Goal: Task Accomplishment & Management: Complete application form

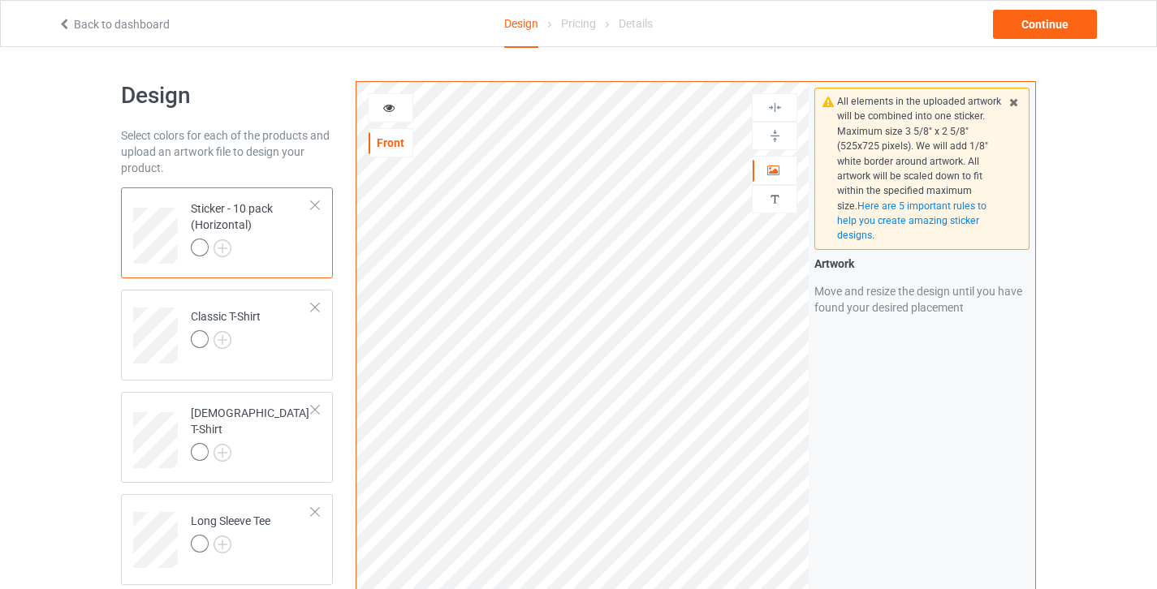
click at [317, 200] on div at bounding box center [314, 205] width 11 height 11
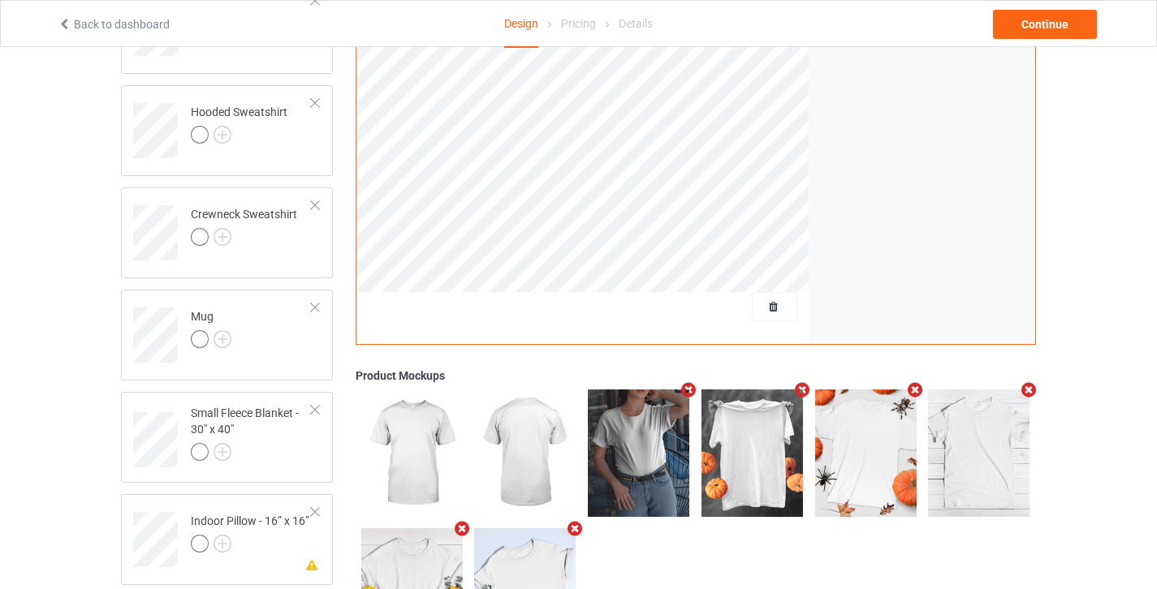
scroll to position [637, 0]
click at [776, 305] on span "Delete all designs" at bounding box center [737, 306] width 86 height 13
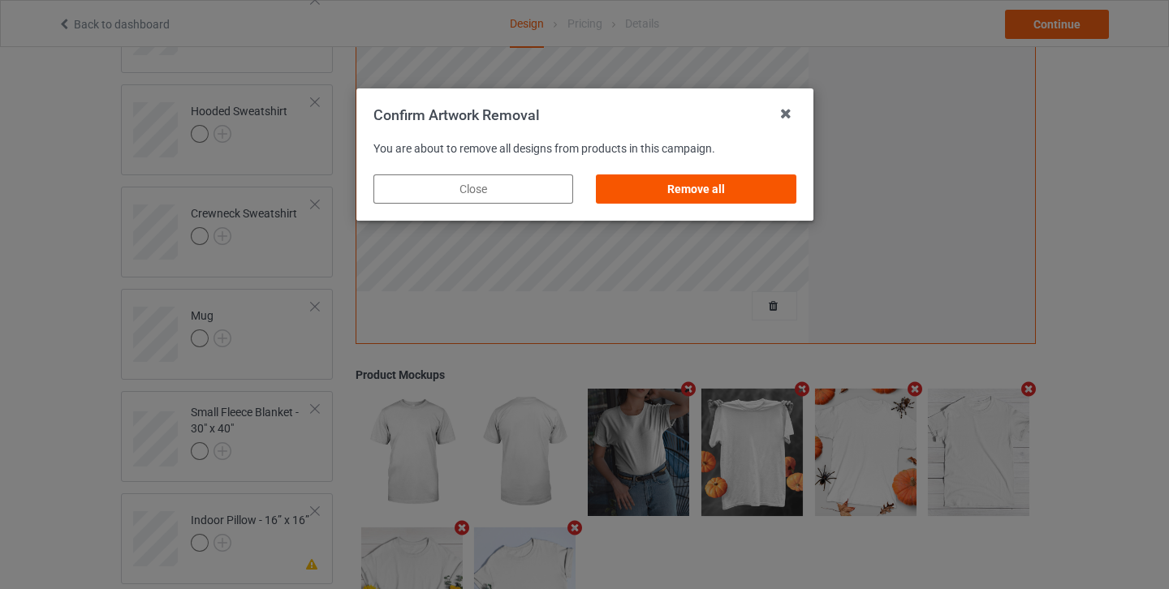
click at [749, 194] on div "Remove all" at bounding box center [696, 189] width 200 height 29
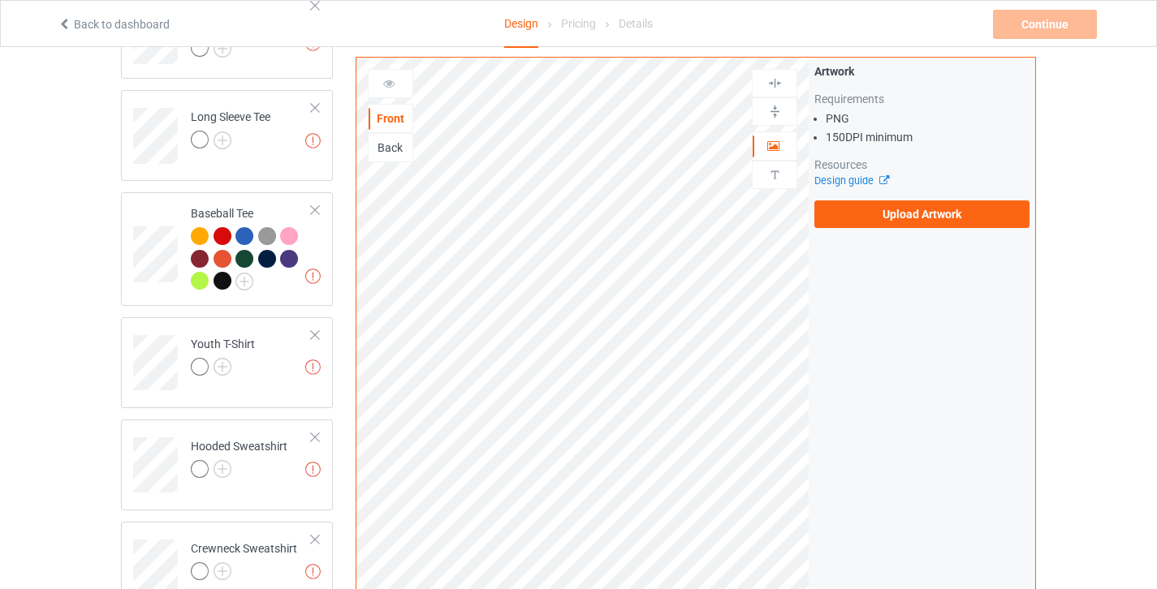
scroll to position [0, 0]
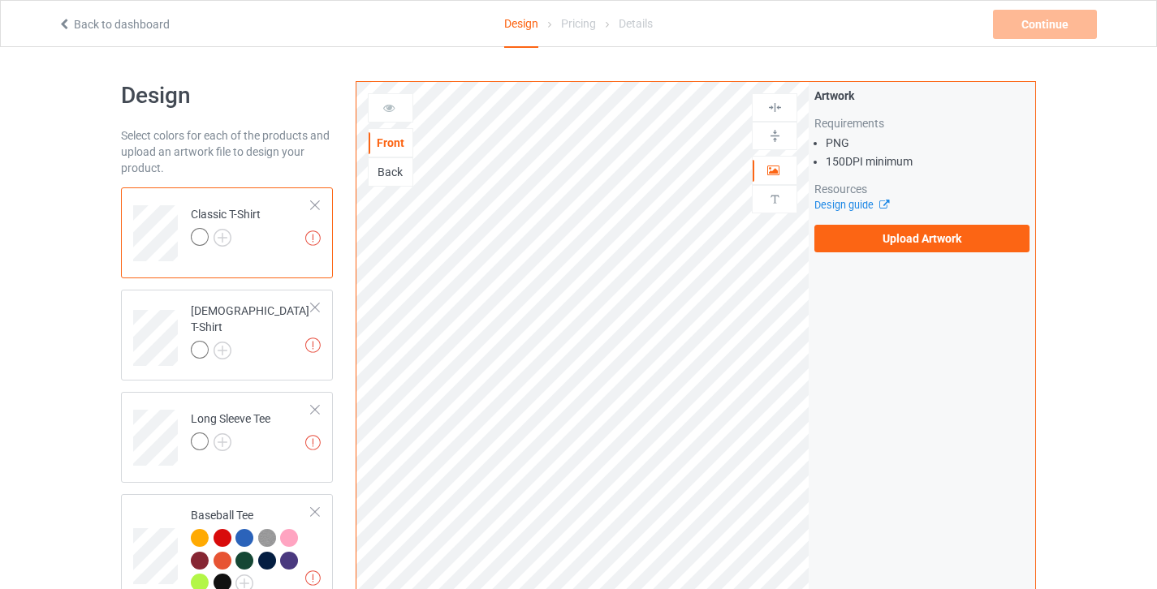
click at [899, 253] on div "Artwork Requirements PNG 150 DPI minimum Resources Design guide Upload Artwork" at bounding box center [921, 170] width 226 height 176
click at [899, 239] on label "Upload Artwork" at bounding box center [921, 239] width 215 height 28
click at [0, 0] on input "Upload Artwork" at bounding box center [0, 0] width 0 height 0
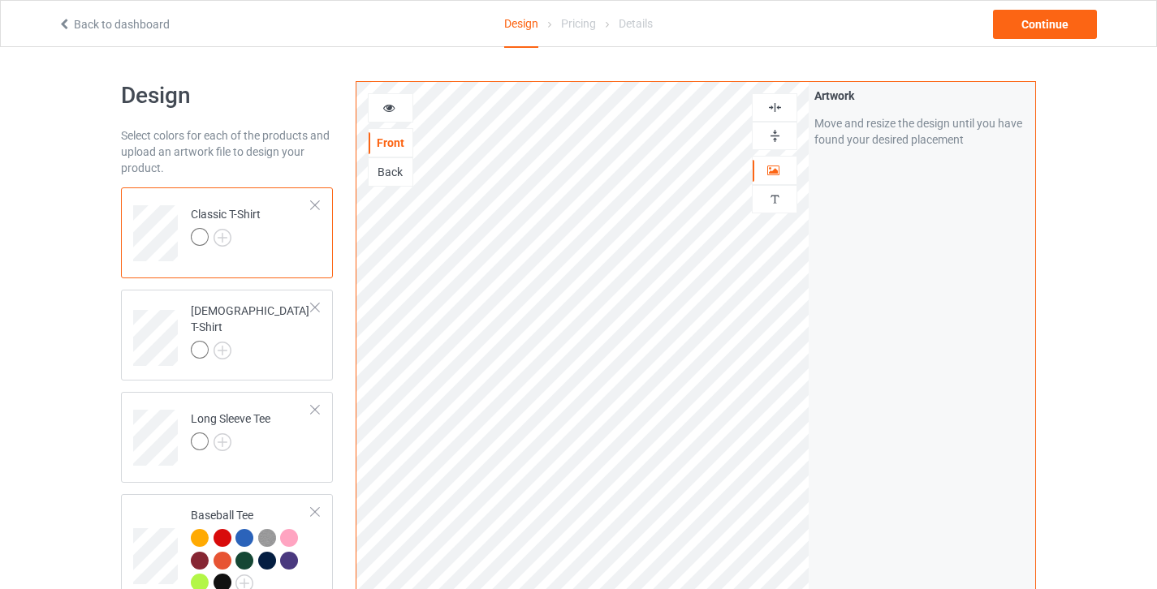
click at [394, 107] on icon at bounding box center [389, 105] width 14 height 11
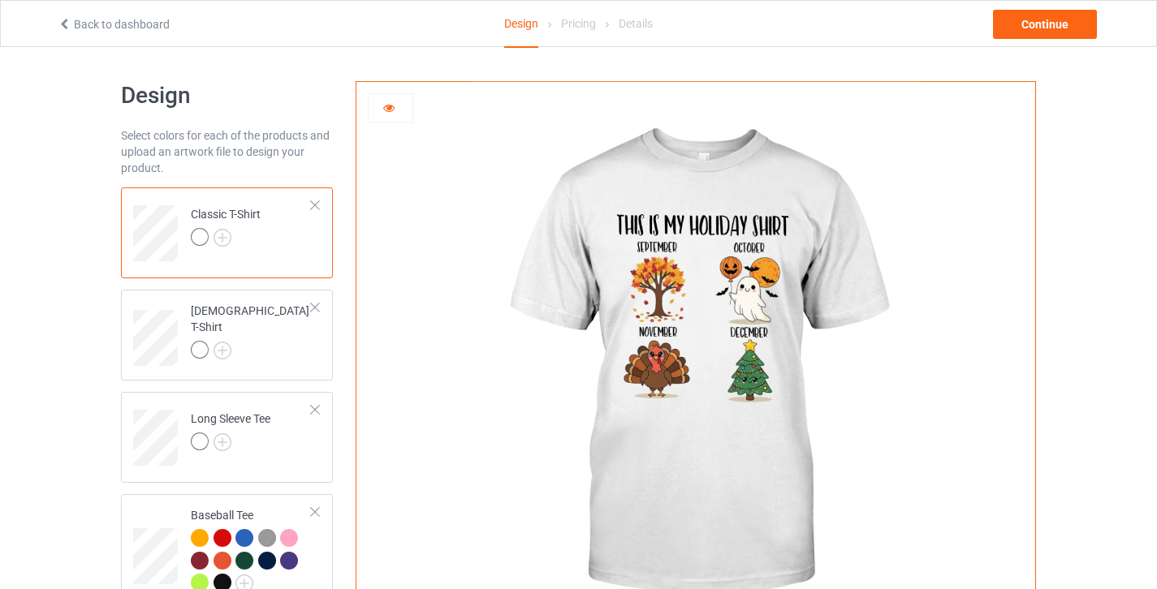
click at [394, 107] on icon at bounding box center [389, 105] width 14 height 11
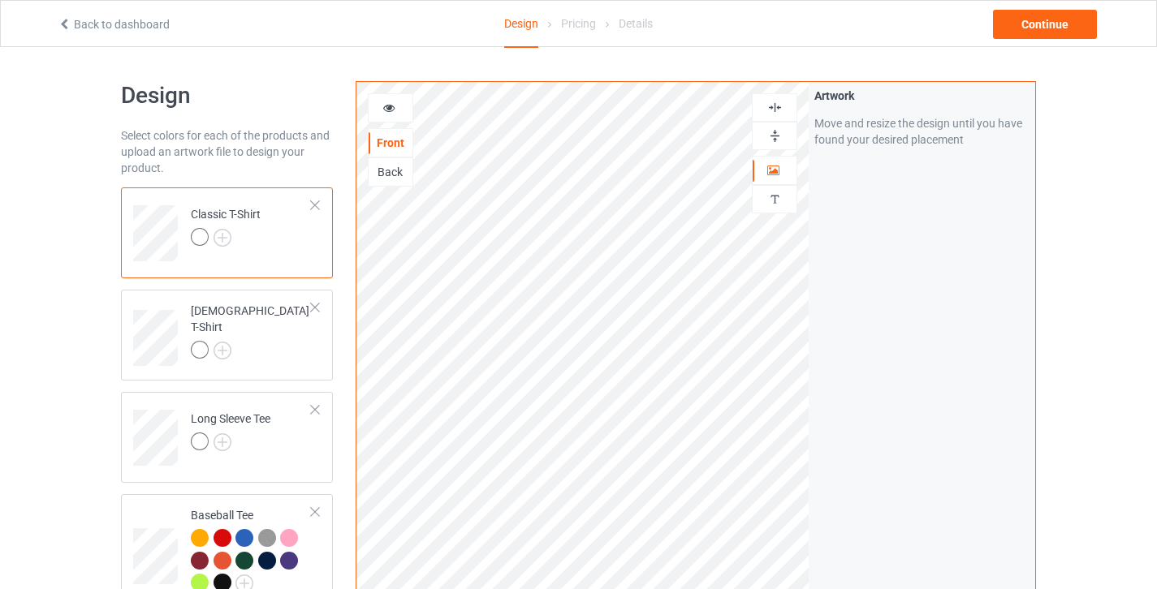
click at [386, 108] on icon at bounding box center [389, 105] width 14 height 11
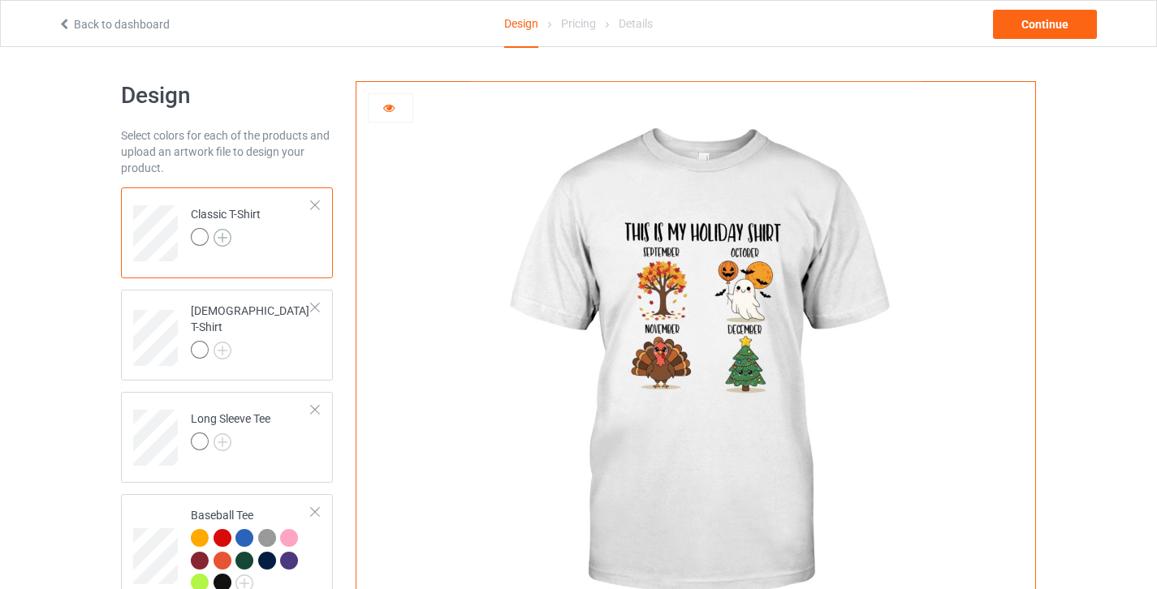
click at [225, 240] on img at bounding box center [222, 238] width 18 height 18
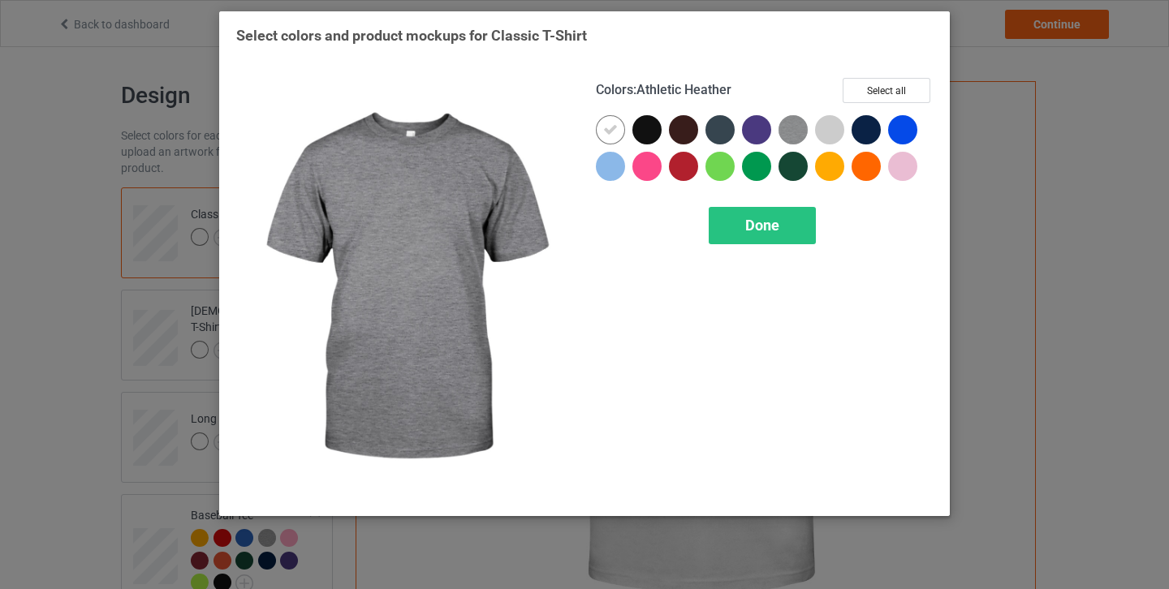
click at [804, 140] on img at bounding box center [792, 129] width 29 height 29
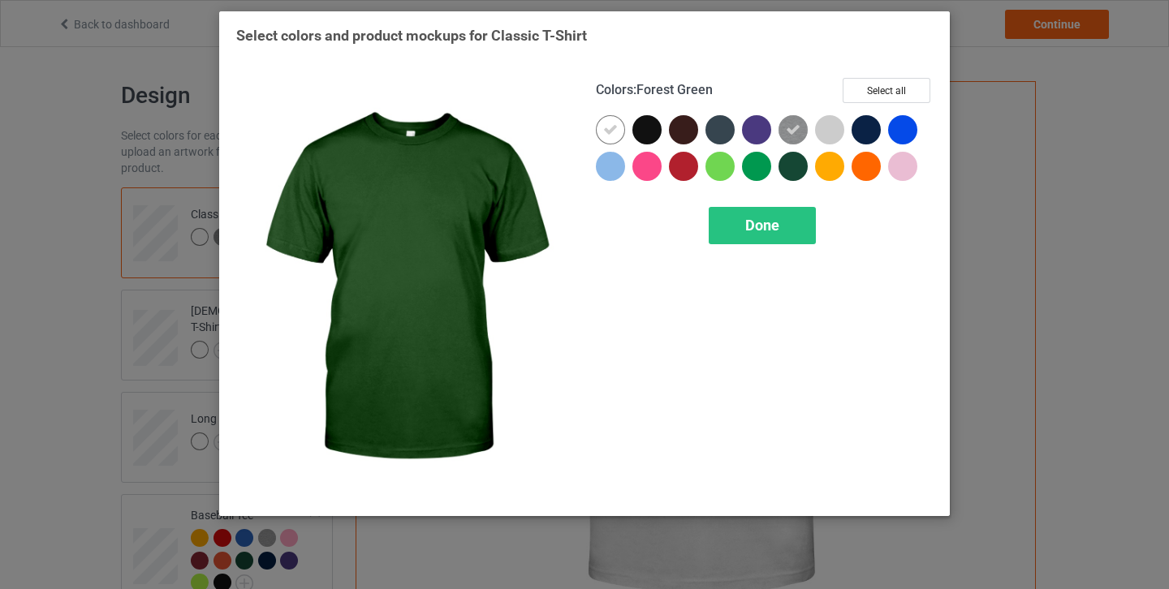
click at [787, 231] on div "Done" at bounding box center [762, 225] width 107 height 37
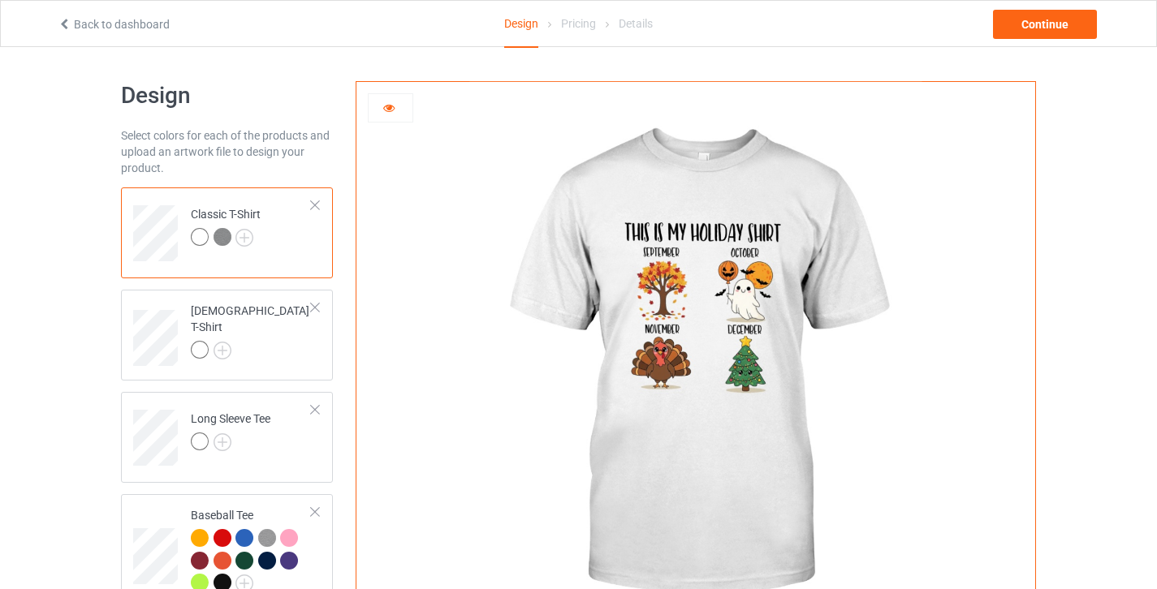
click at [215, 237] on img at bounding box center [222, 237] width 18 height 18
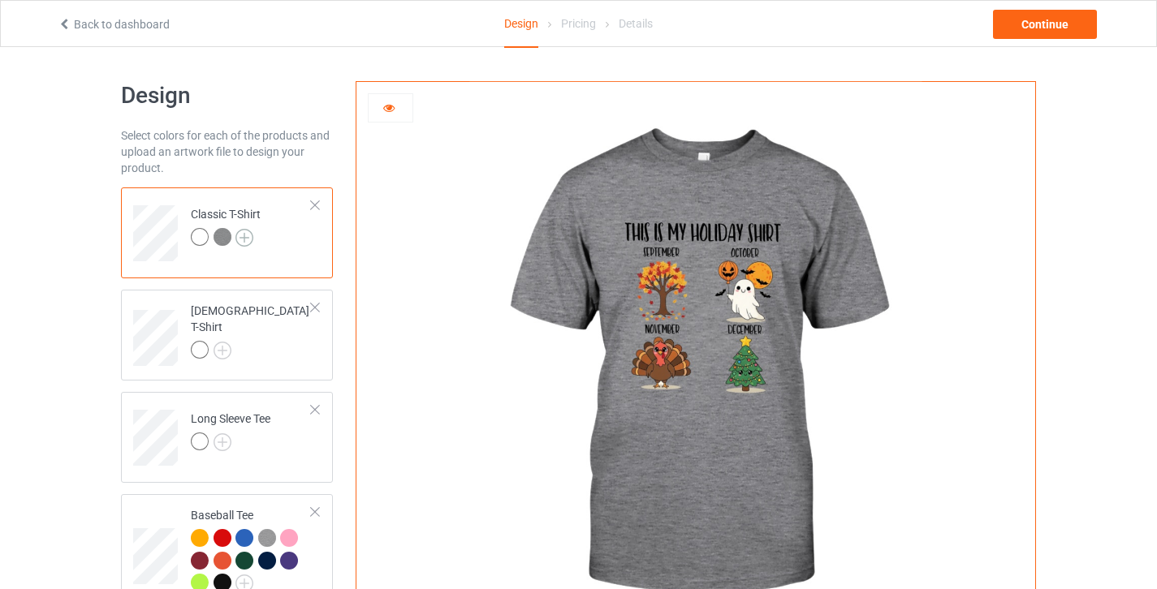
click at [251, 237] on img at bounding box center [244, 238] width 18 height 18
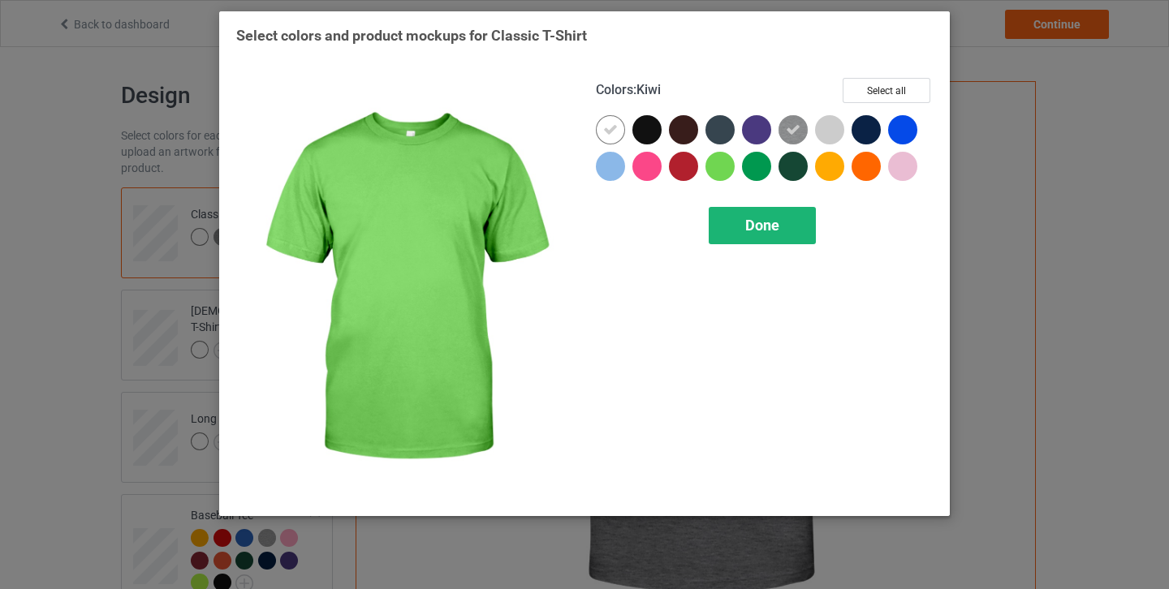
click at [738, 214] on div "Done" at bounding box center [762, 225] width 107 height 37
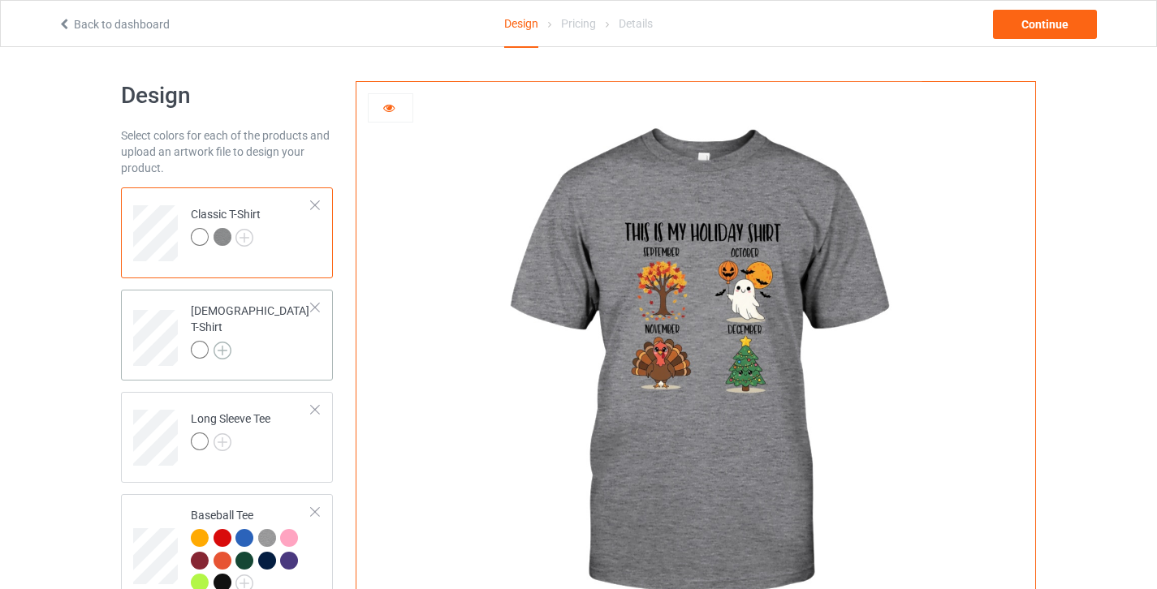
click at [224, 342] on img at bounding box center [222, 351] width 18 height 18
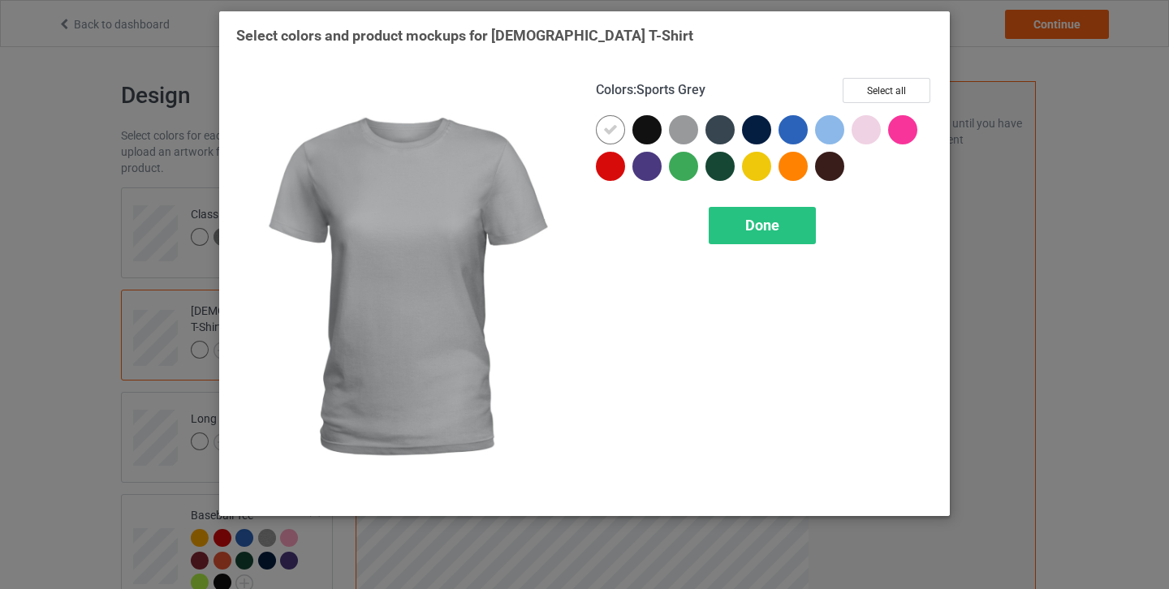
click at [681, 128] on div at bounding box center [683, 129] width 29 height 29
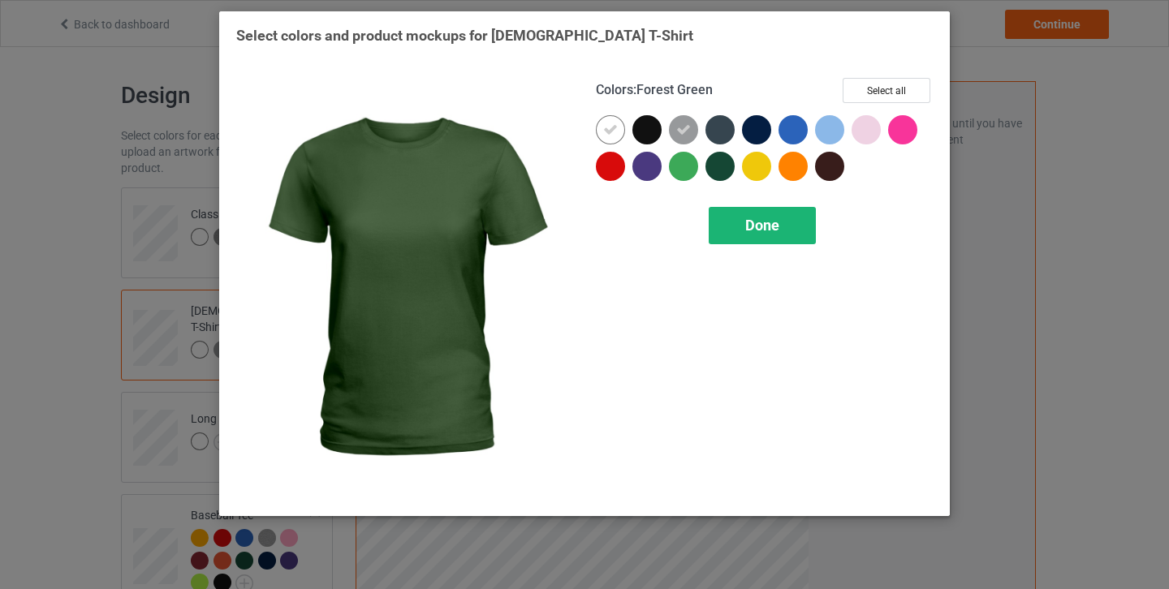
click at [780, 223] on div "Done" at bounding box center [762, 225] width 107 height 37
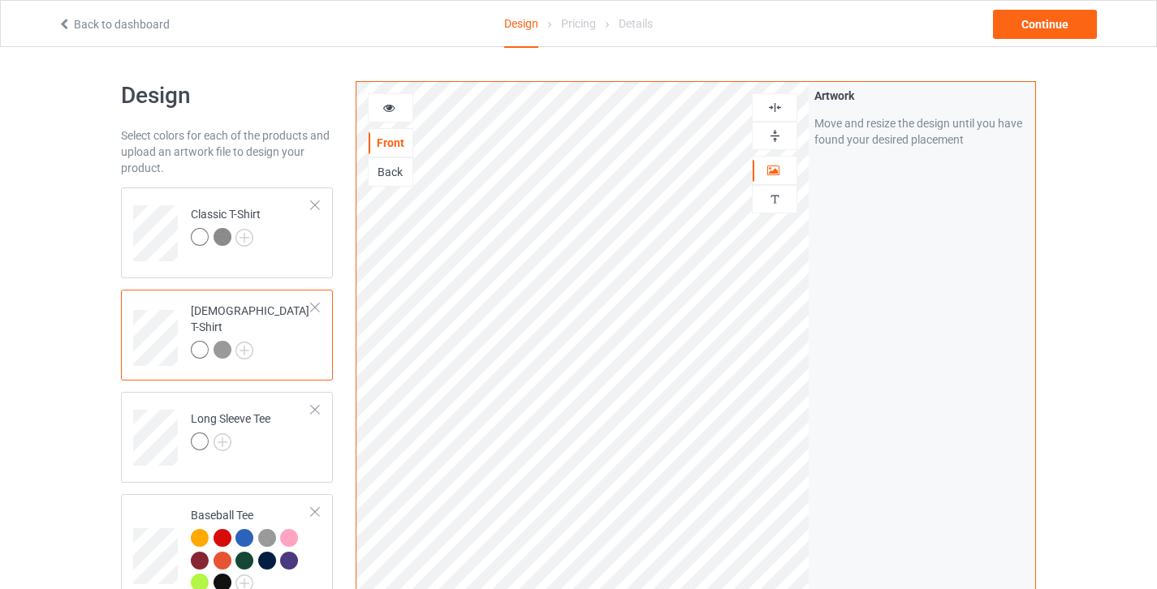
click at [225, 341] on div at bounding box center [222, 350] width 18 height 18
click at [287, 256] on td "Classic T-Shirt" at bounding box center [251, 227] width 139 height 67
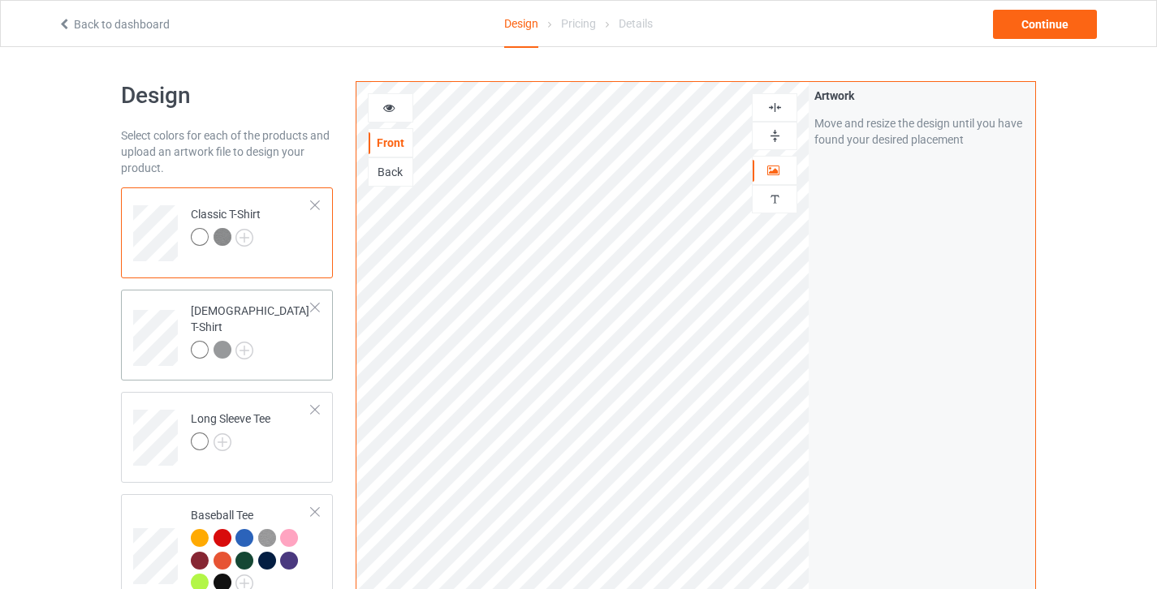
click at [290, 330] on td "[DEMOGRAPHIC_DATA] T-Shirt" at bounding box center [251, 332] width 139 height 72
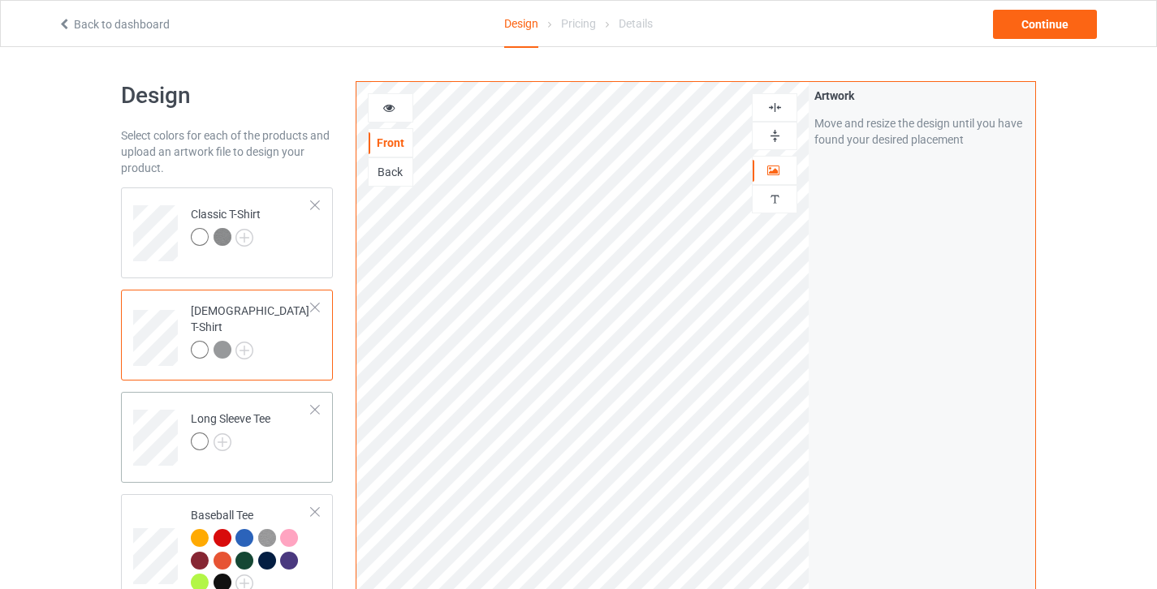
click at [283, 450] on td "Long Sleeve Tee" at bounding box center [251, 432] width 139 height 67
click at [222, 443] on img at bounding box center [222, 442] width 18 height 18
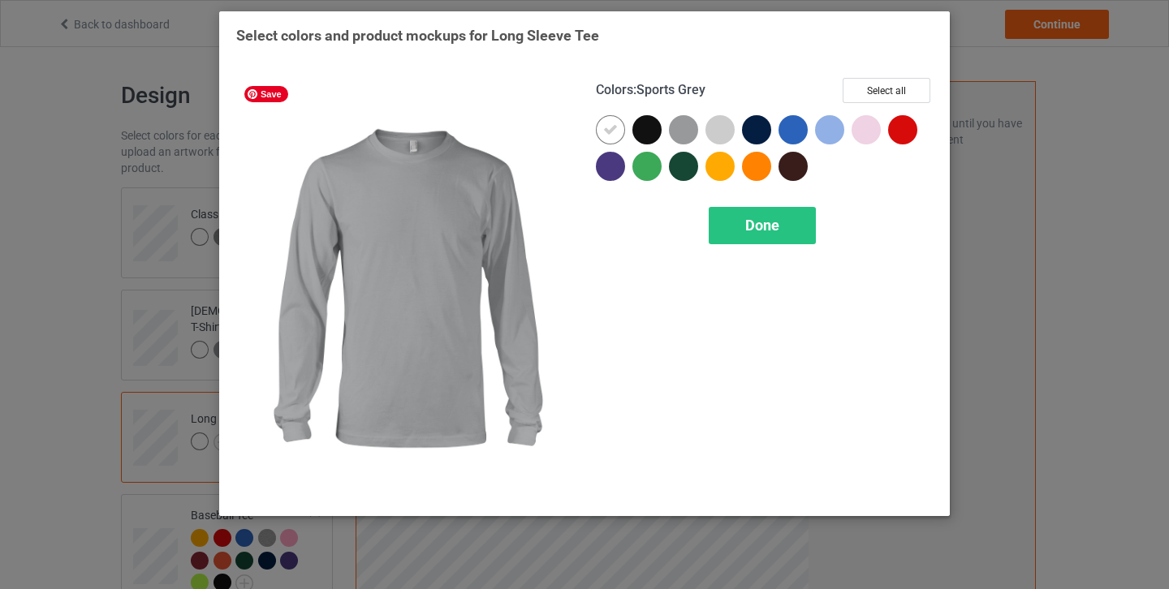
click at [685, 134] on div at bounding box center [683, 129] width 29 height 29
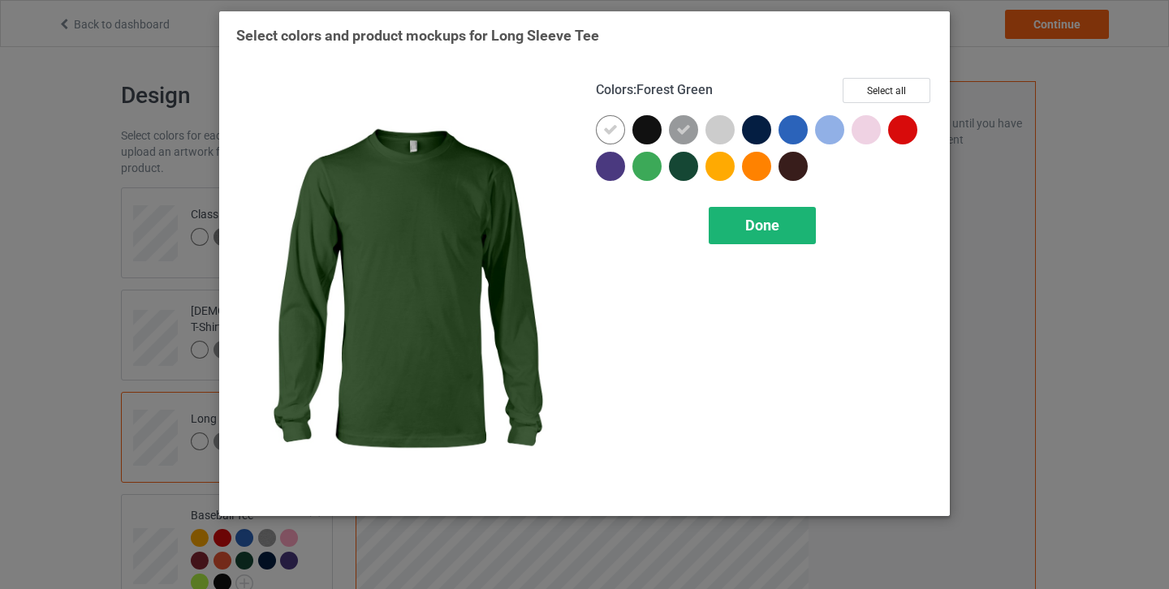
click at [739, 218] on div "Done" at bounding box center [762, 225] width 107 height 37
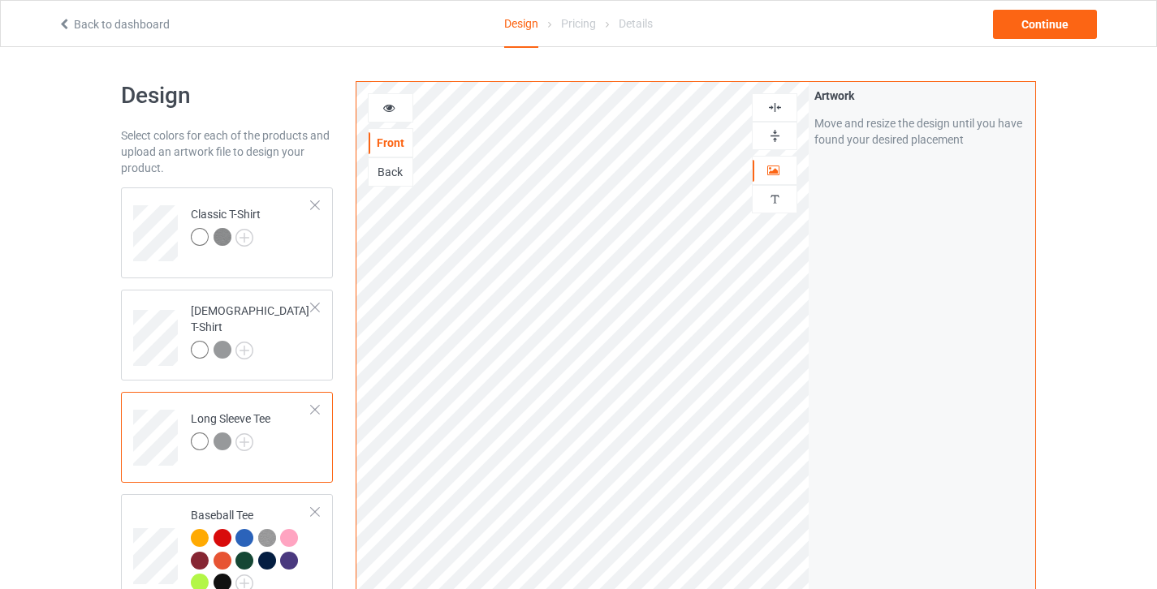
click at [216, 441] on div at bounding box center [222, 442] width 18 height 18
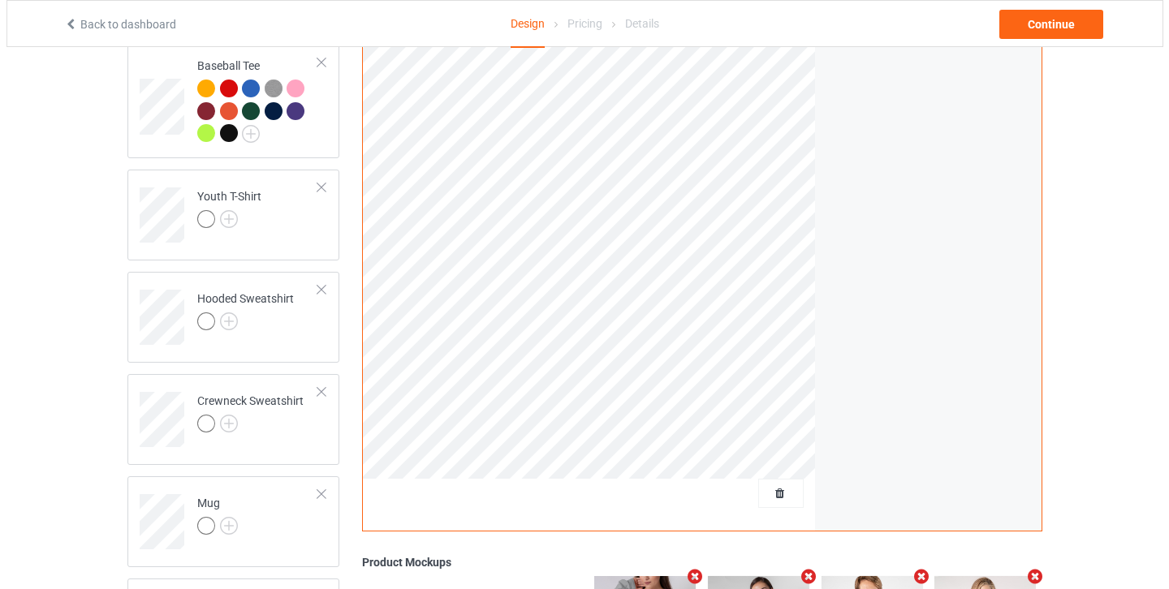
scroll to position [742, 0]
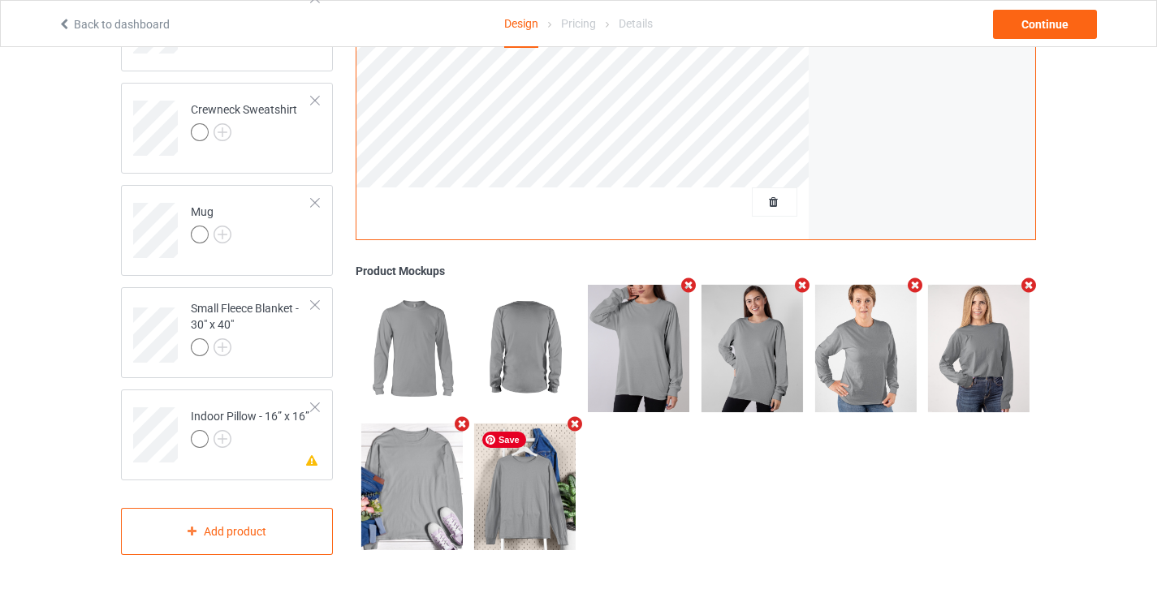
click at [462, 426] on icon "Remove mockup" at bounding box center [461, 423] width 20 height 17
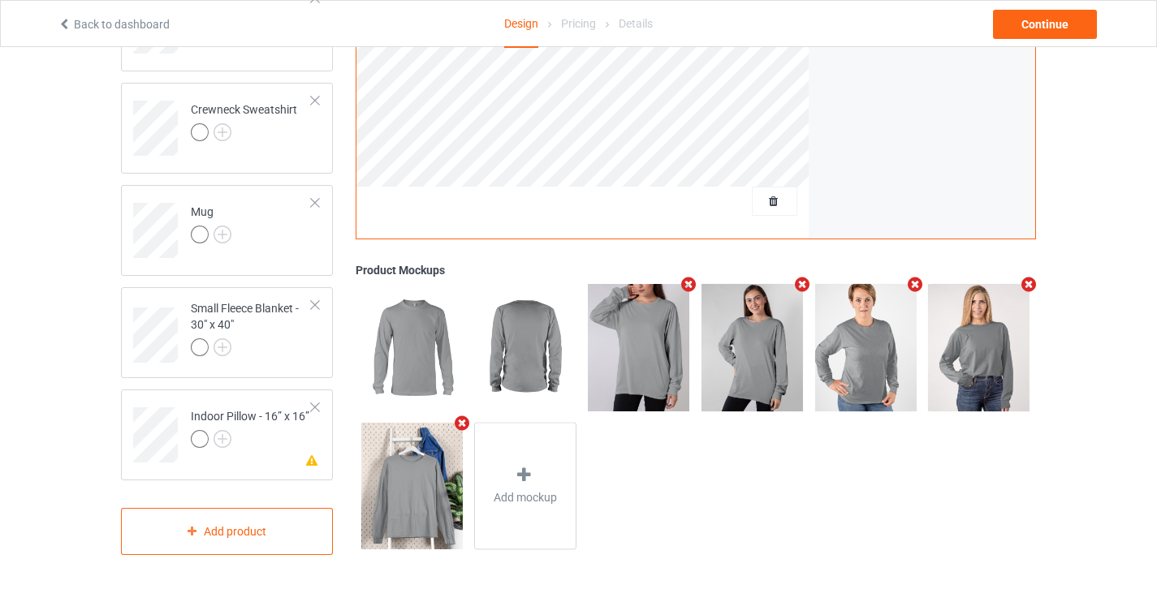
click at [462, 426] on icon "Remove mockup" at bounding box center [461, 423] width 20 height 17
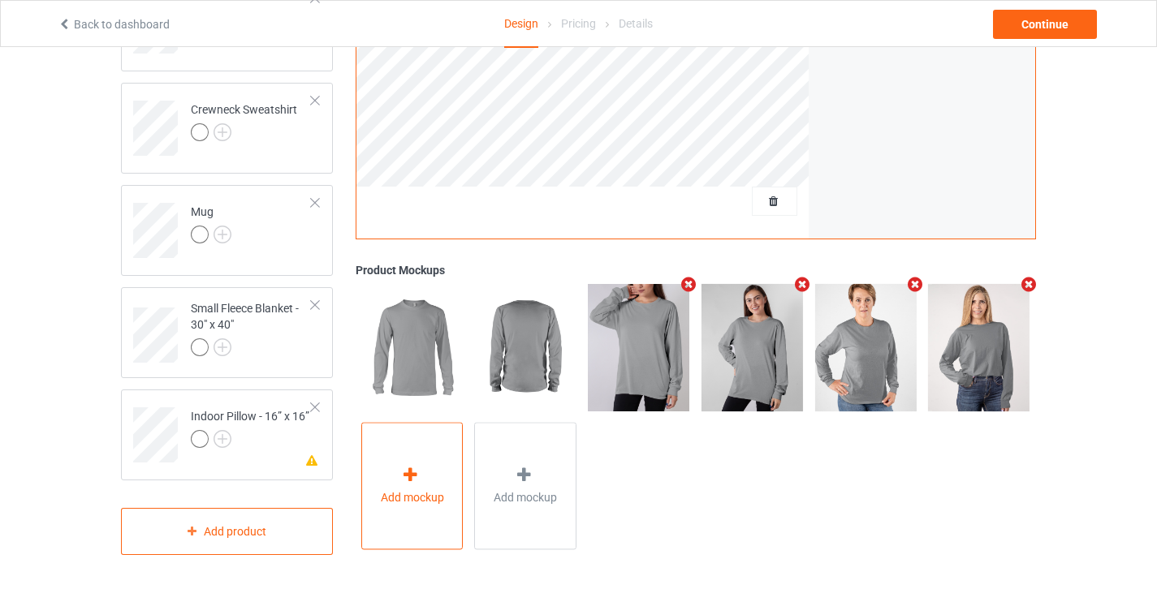
click at [436, 491] on span "Add mockup" at bounding box center [412, 497] width 63 height 16
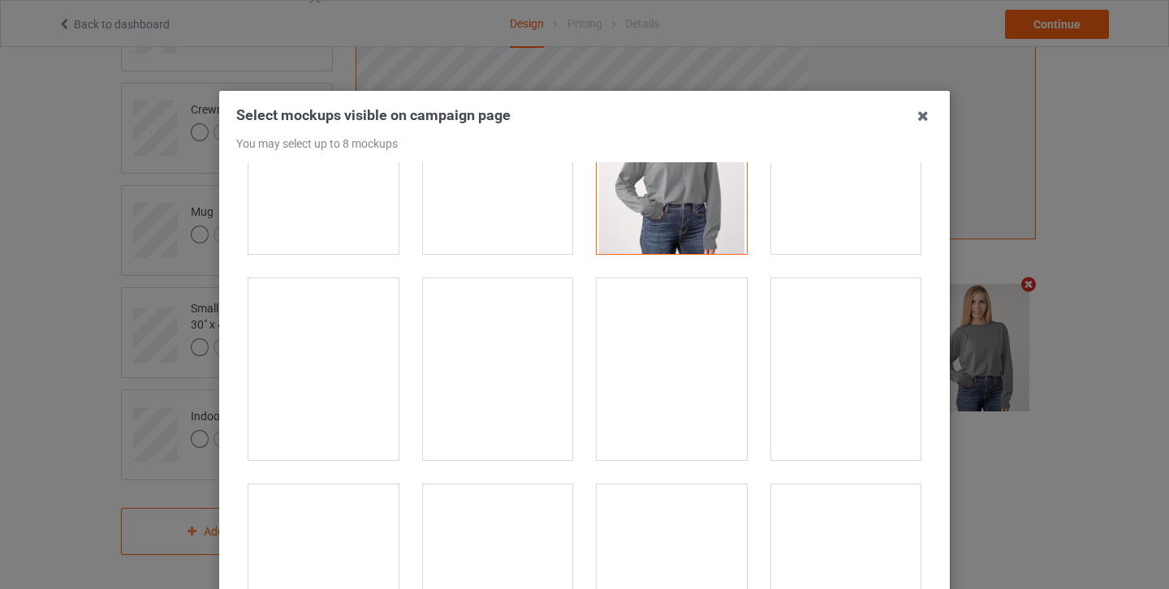
scroll to position [2191, 0]
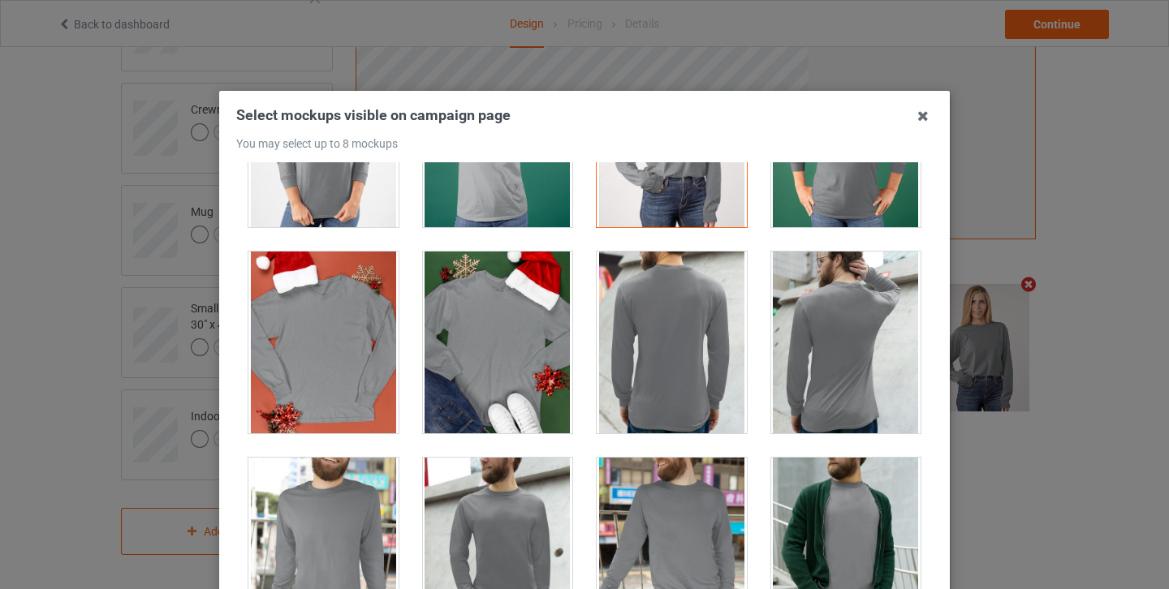
click at [342, 356] on div at bounding box center [323, 343] width 150 height 182
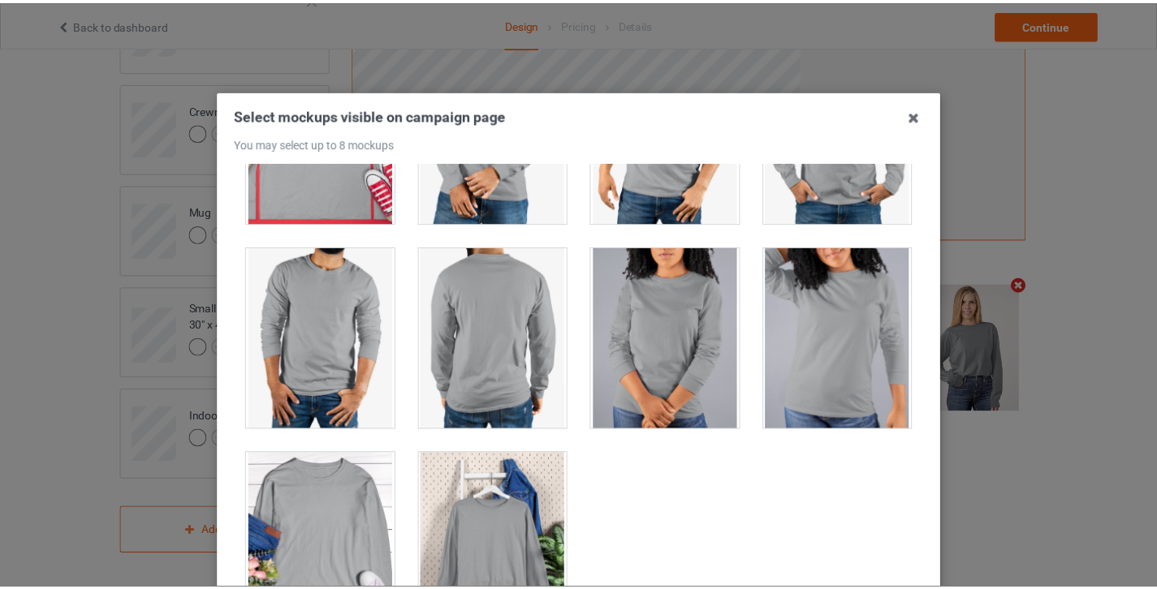
scroll to position [4477, 0]
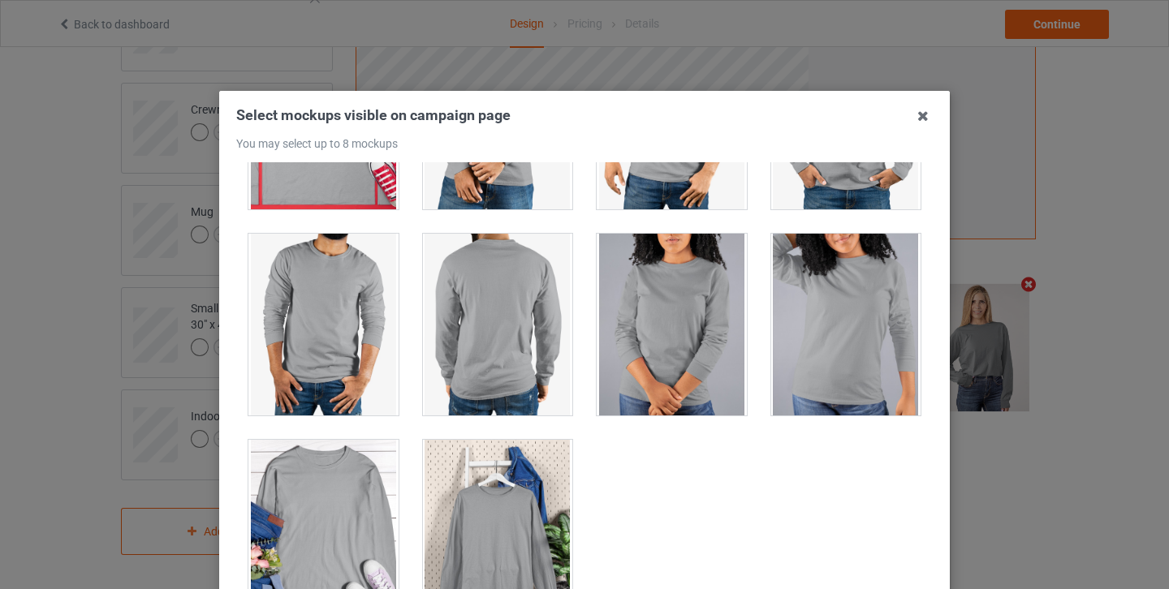
click at [349, 512] on div at bounding box center [323, 531] width 150 height 182
click at [919, 110] on icon at bounding box center [923, 116] width 26 height 26
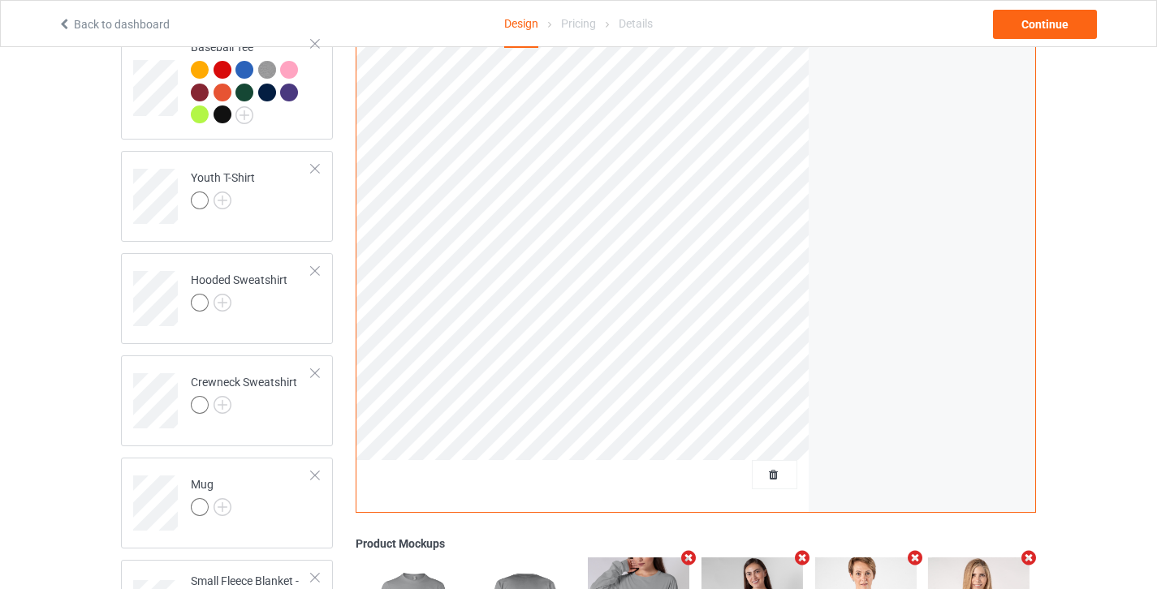
scroll to position [330, 0]
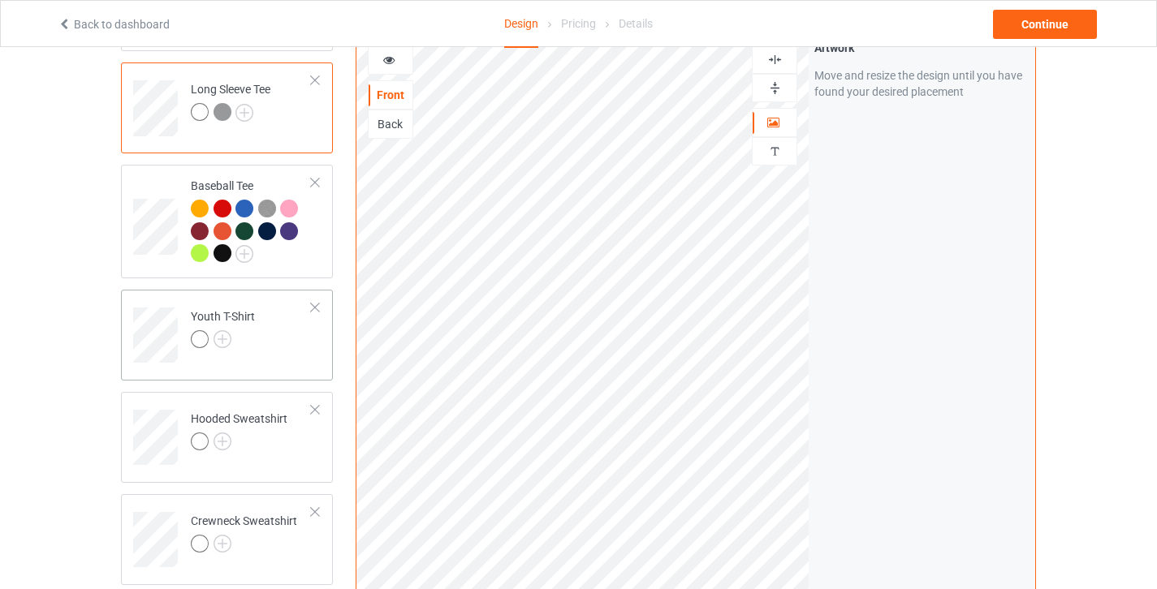
click at [283, 343] on td "Youth T-Shirt" at bounding box center [251, 329] width 139 height 67
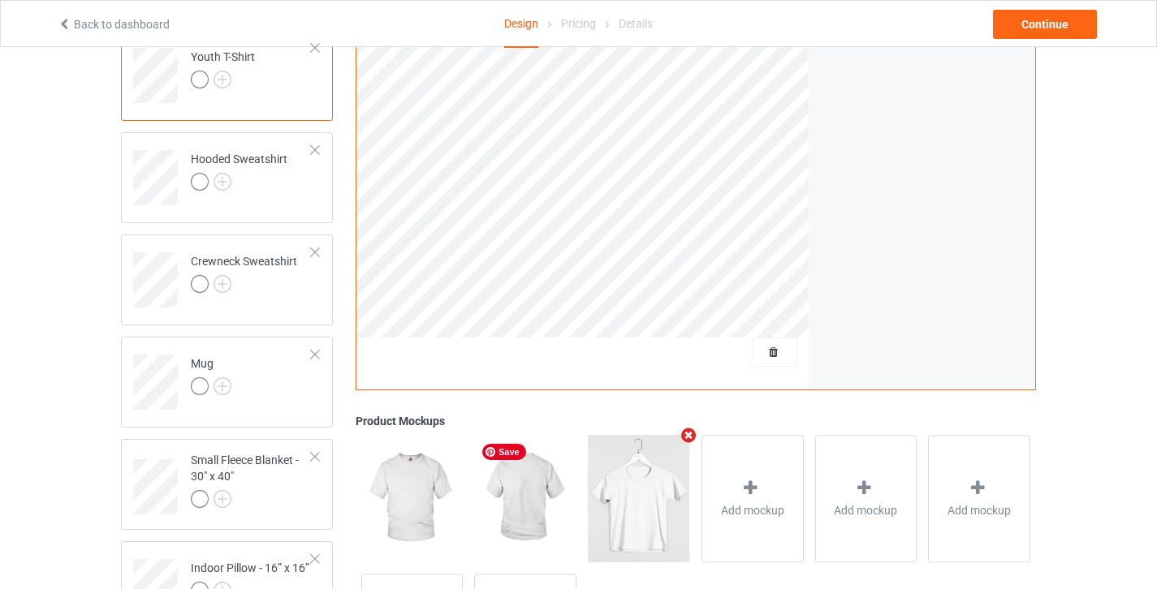
scroll to position [415, 0]
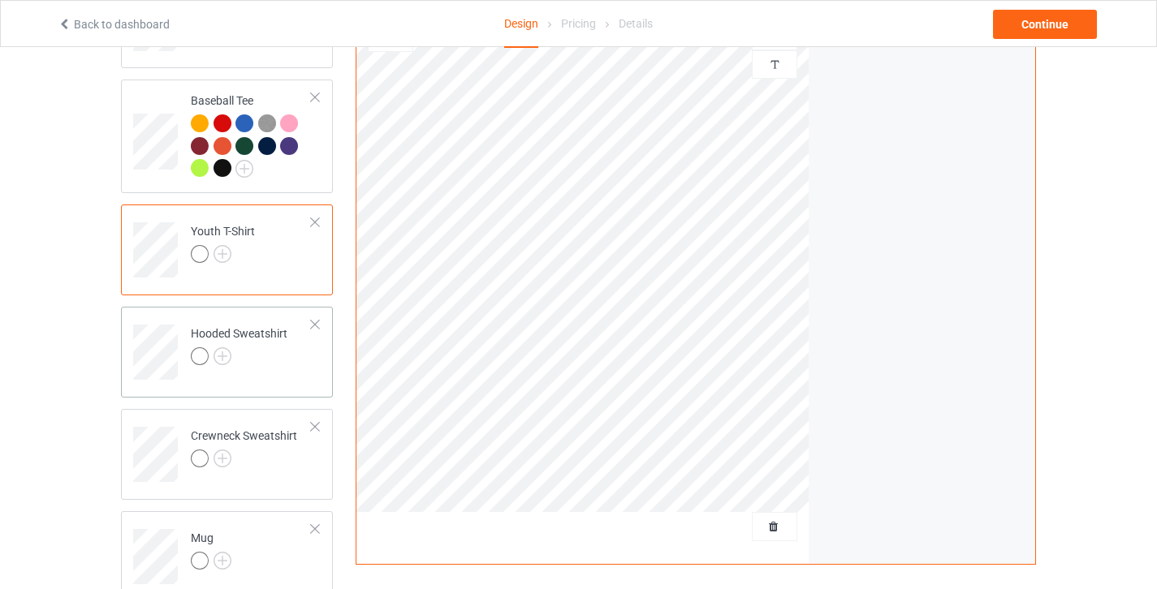
click at [318, 367] on td "Hooded Sweatshirt" at bounding box center [251, 346] width 139 height 67
click at [222, 358] on img at bounding box center [222, 356] width 18 height 18
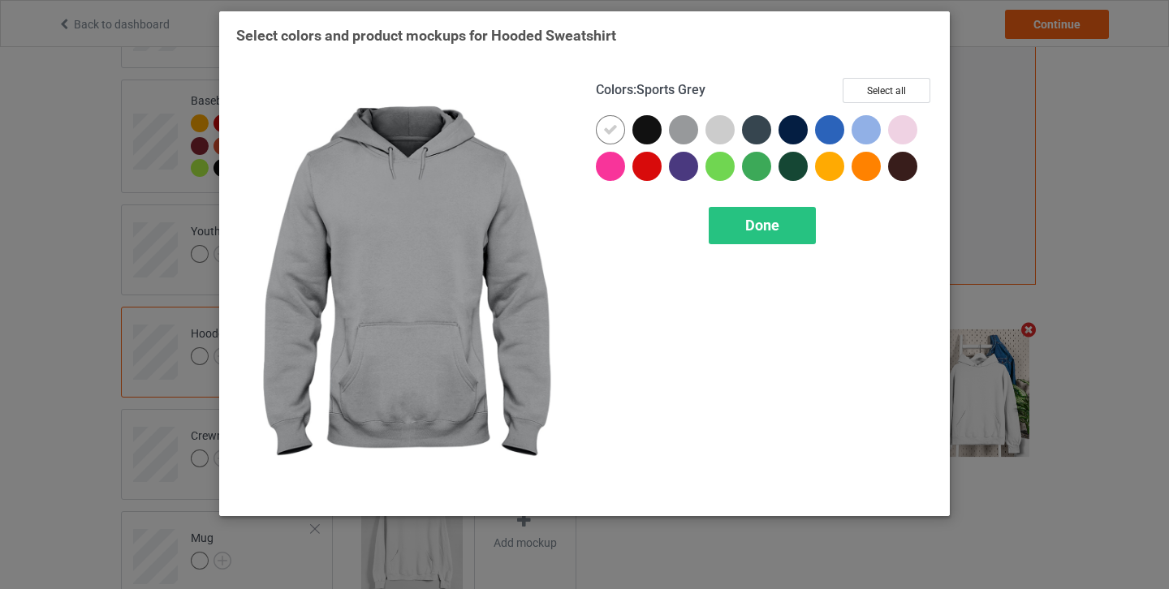
click at [683, 141] on div at bounding box center [683, 129] width 29 height 29
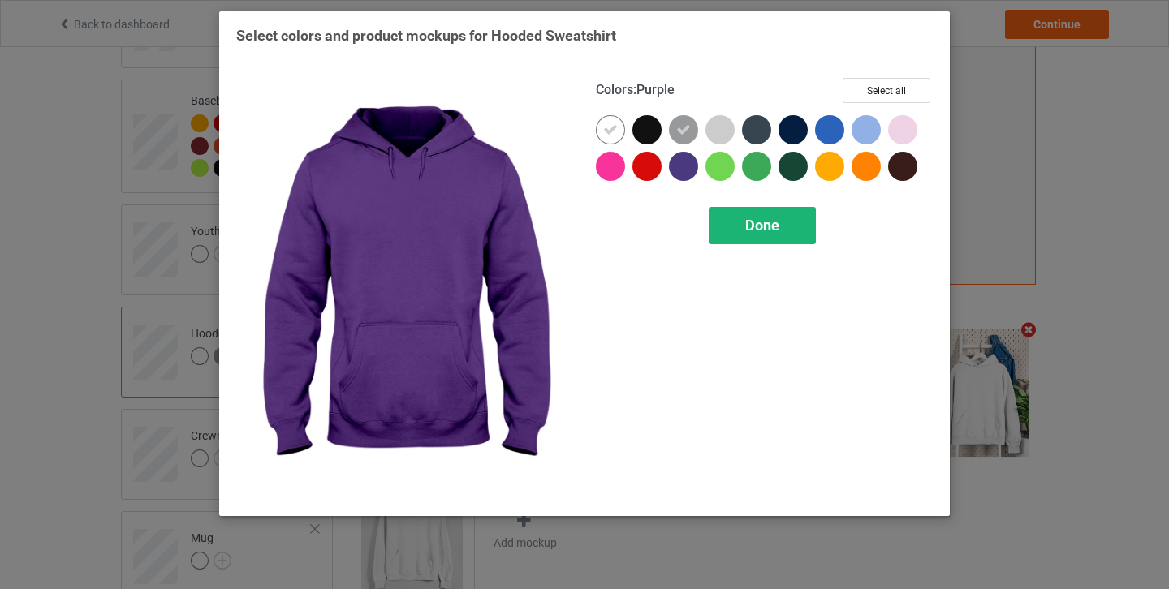
click at [753, 235] on div "Done" at bounding box center [762, 225] width 107 height 37
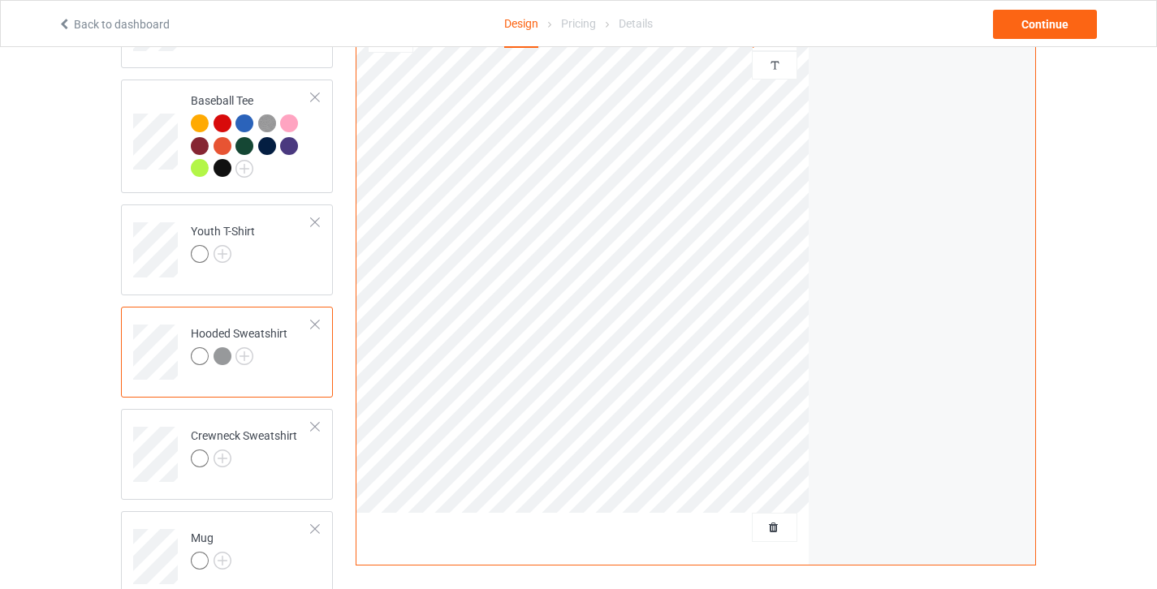
click at [221, 351] on div at bounding box center [222, 356] width 18 height 18
click at [218, 356] on div at bounding box center [222, 356] width 18 height 18
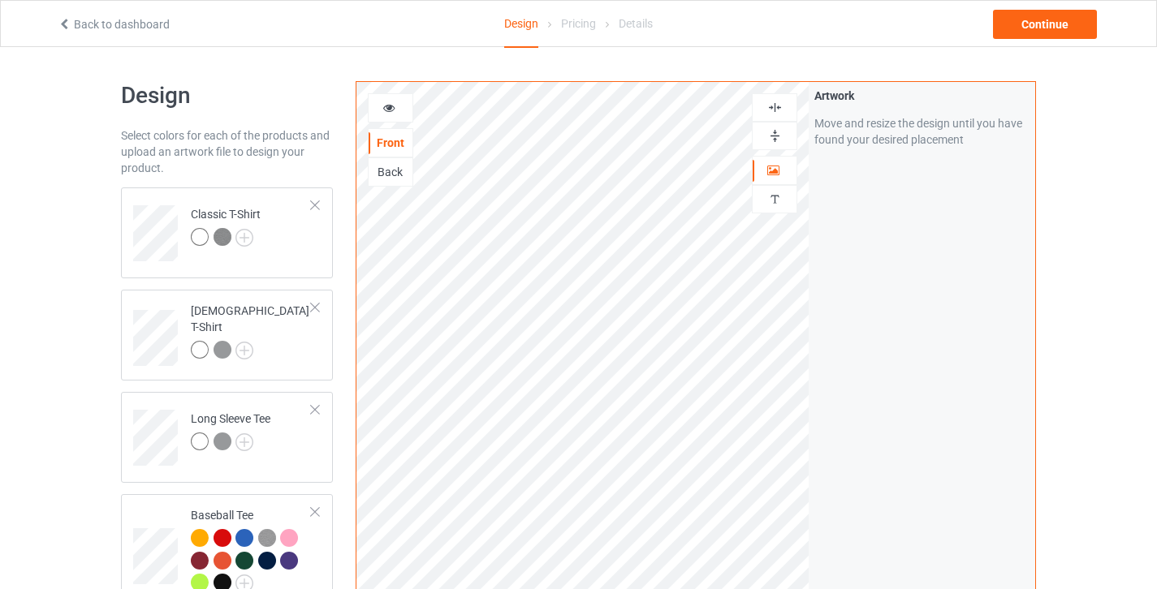
click at [386, 111] on icon at bounding box center [389, 105] width 14 height 11
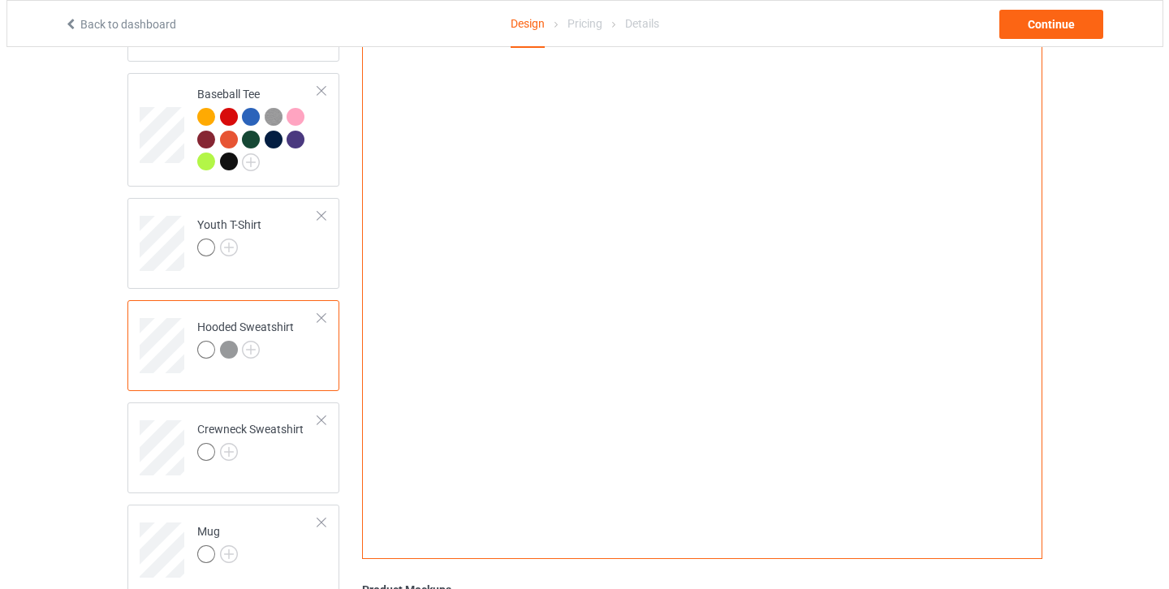
scroll to position [742, 0]
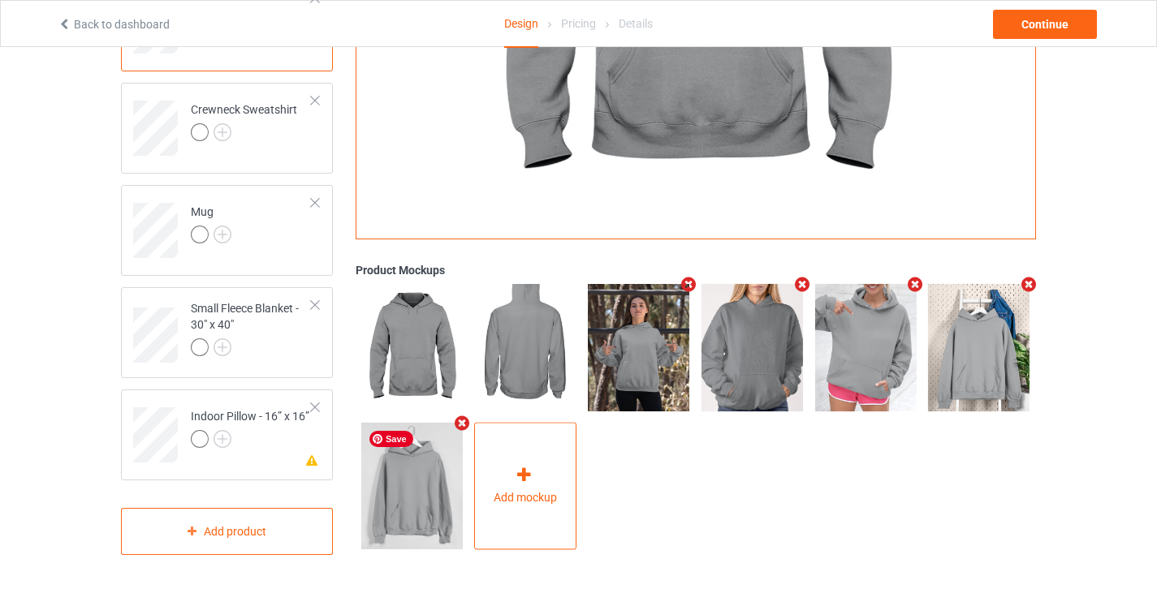
click at [532, 467] on icon at bounding box center [524, 475] width 20 height 17
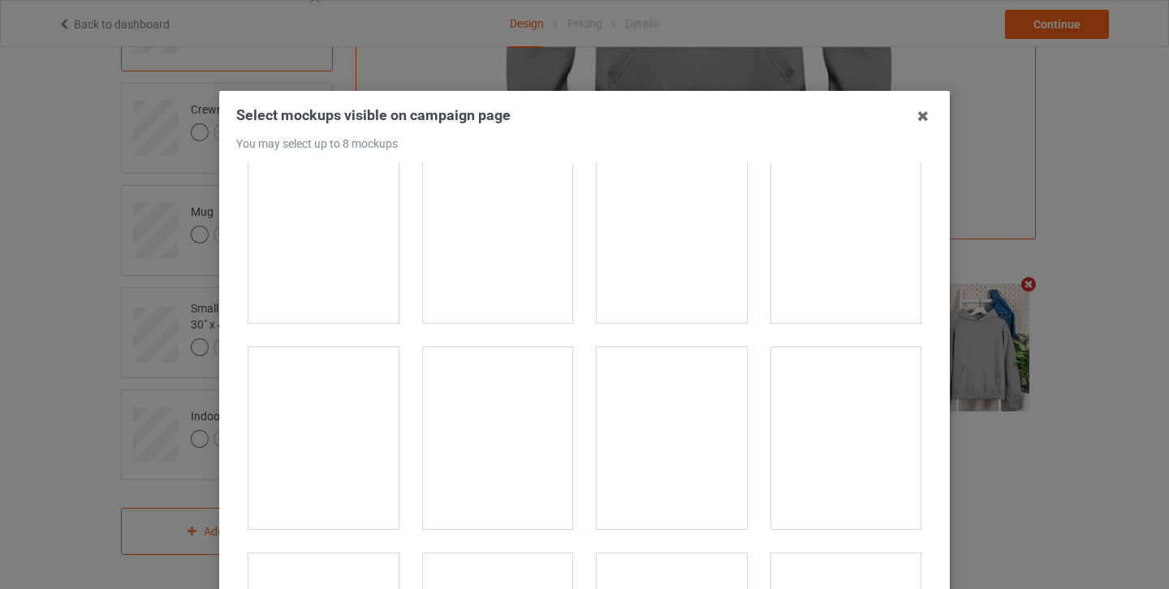
scroll to position [10551, 0]
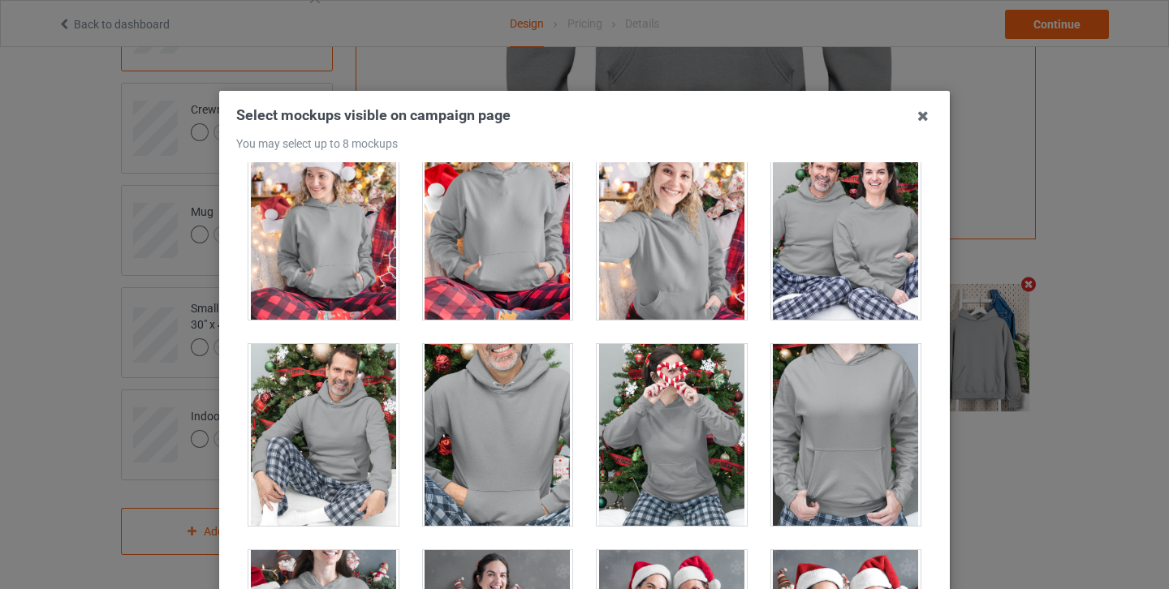
click at [531, 263] on div at bounding box center [498, 229] width 150 height 182
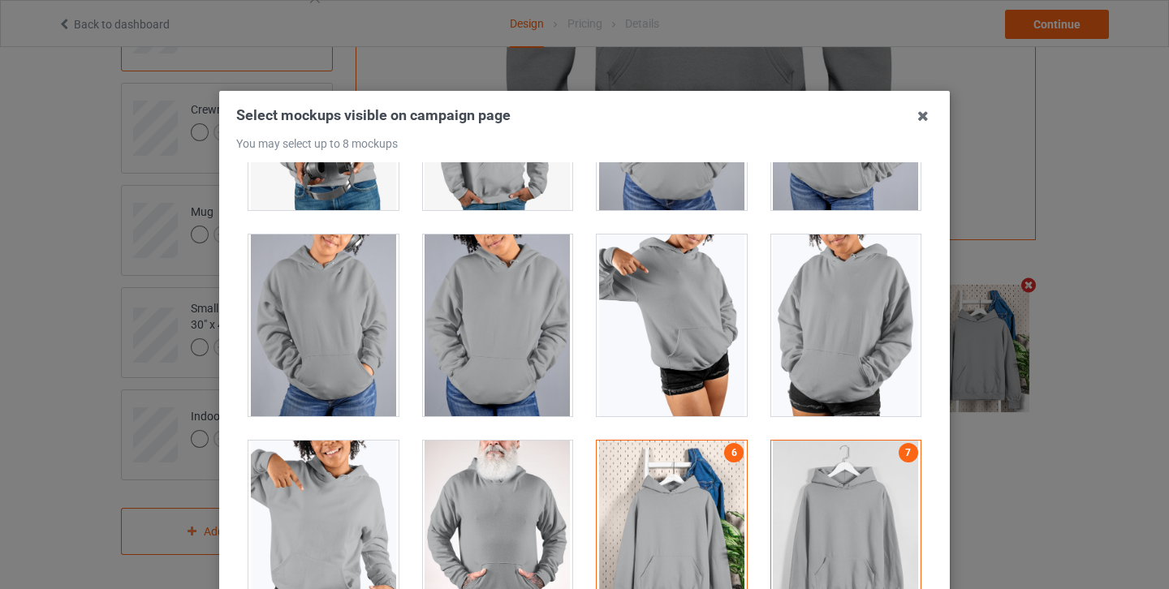
scroll to position [13960, 0]
click at [813, 532] on div at bounding box center [846, 531] width 150 height 182
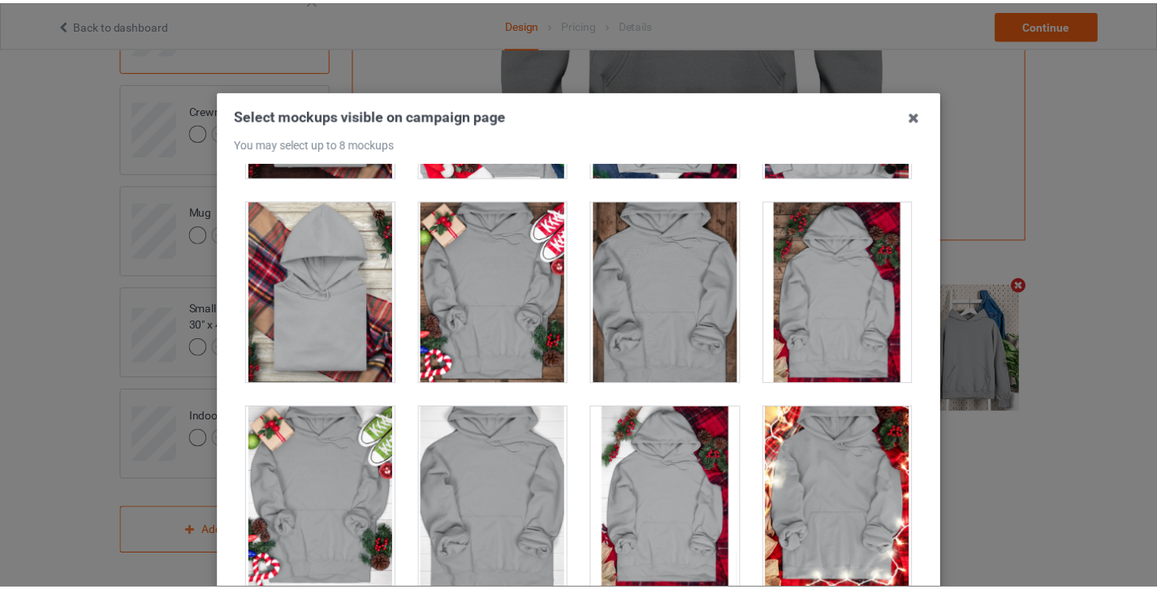
scroll to position [11547, 0]
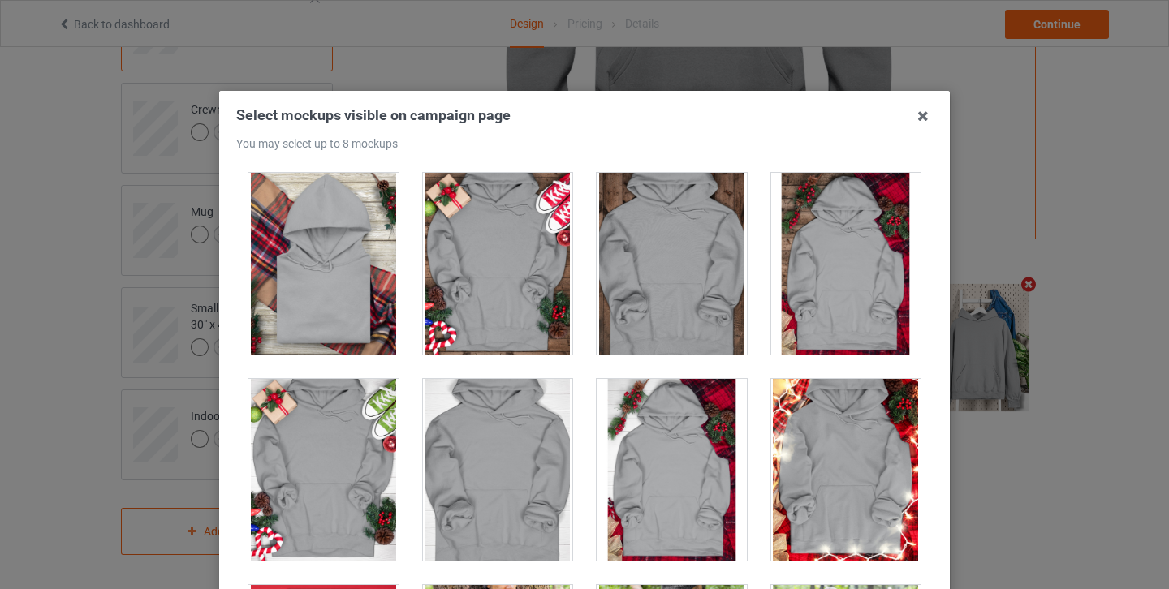
click at [782, 433] on div at bounding box center [846, 470] width 150 height 182
click at [912, 113] on icon at bounding box center [923, 116] width 26 height 26
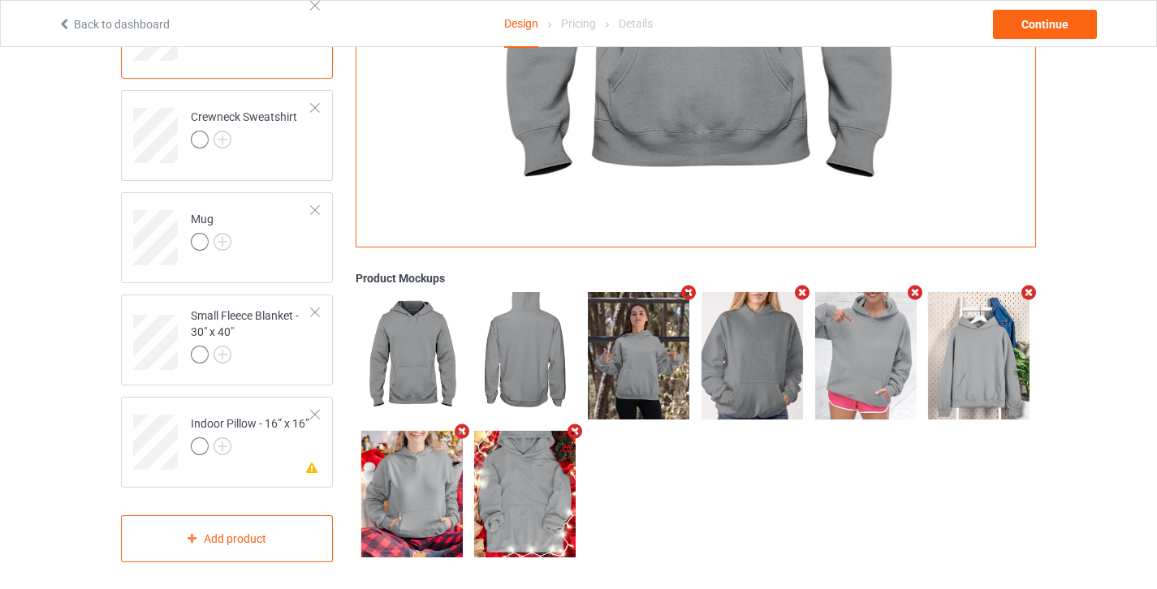
scroll to position [711, 0]
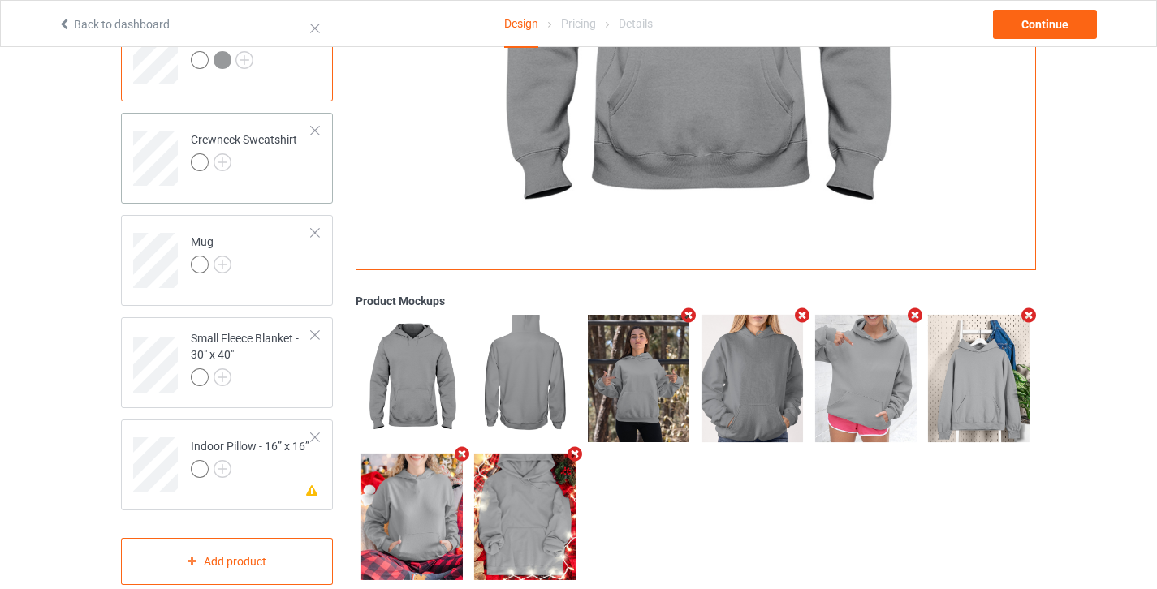
click at [248, 174] on div at bounding box center [244, 164] width 106 height 23
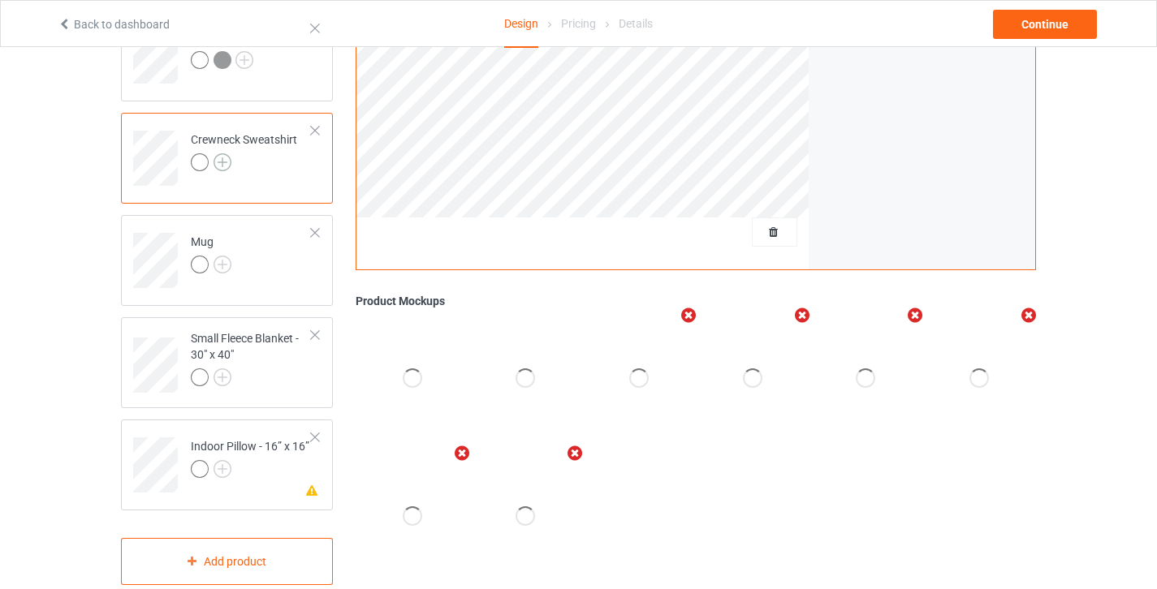
click at [223, 164] on img at bounding box center [222, 162] width 18 height 18
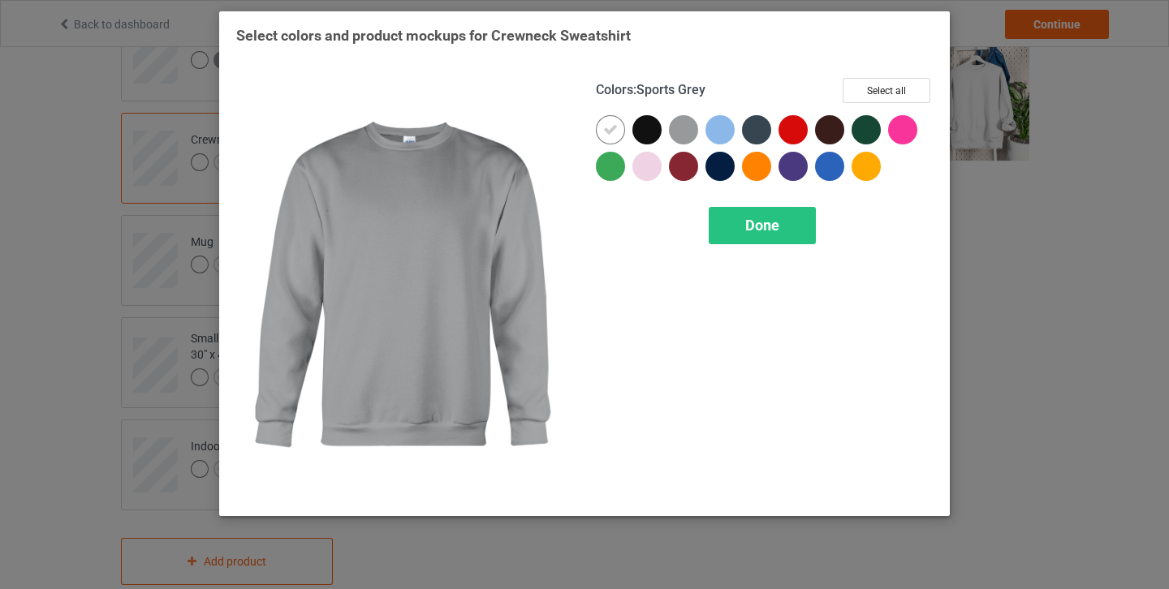
click at [692, 134] on div at bounding box center [683, 129] width 29 height 29
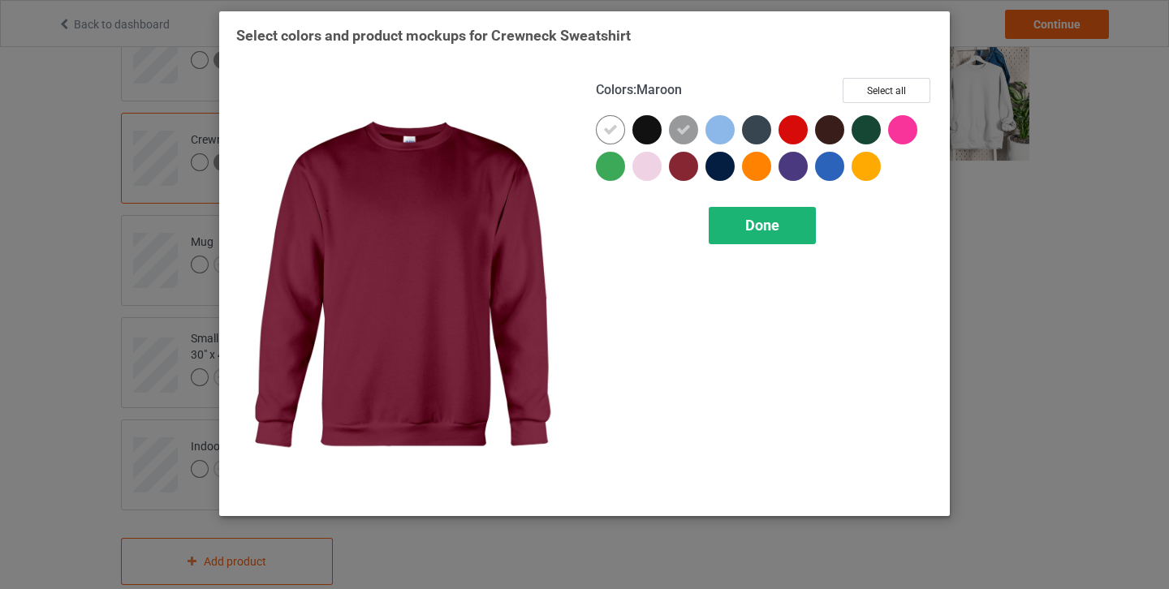
click at [753, 237] on div "Done" at bounding box center [762, 225] width 107 height 37
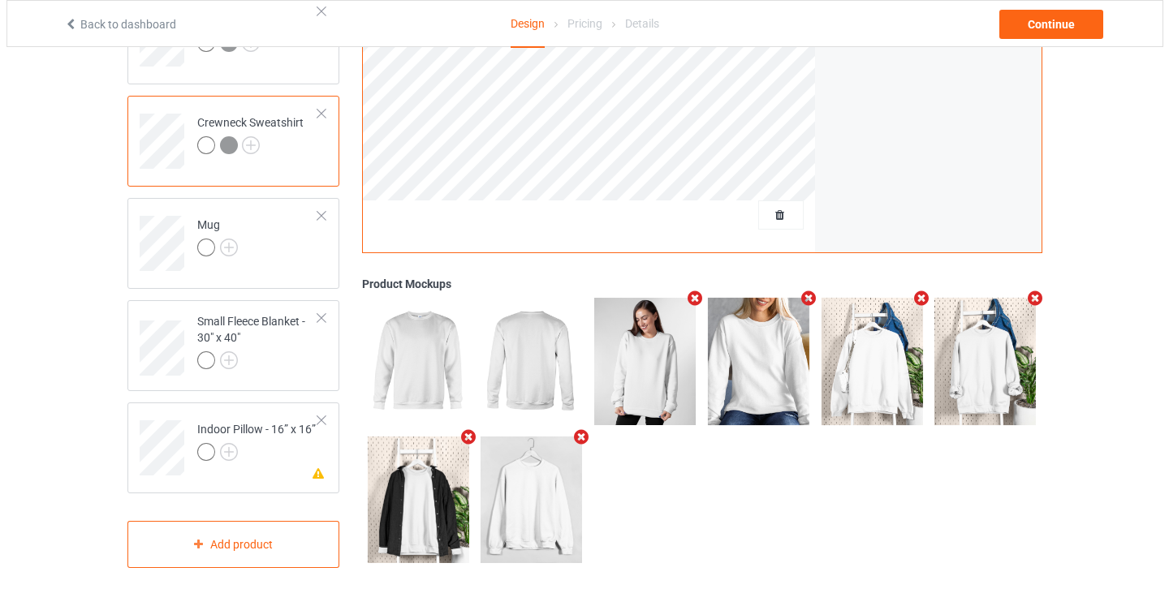
scroll to position [742, 0]
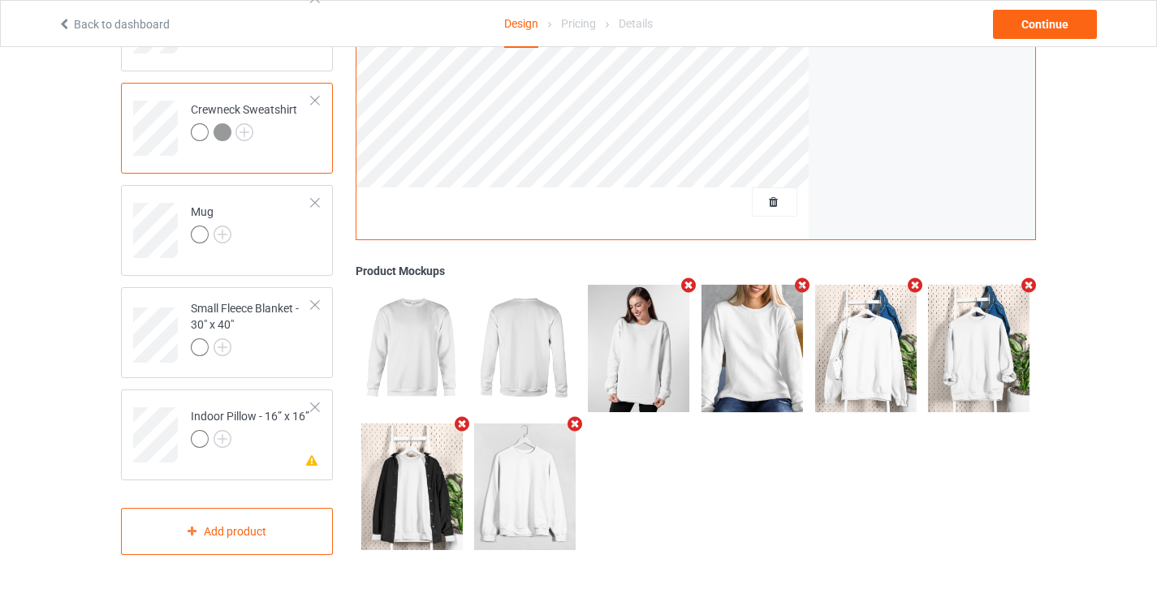
click at [575, 420] on icon "Remove mockup" at bounding box center [575, 423] width 20 height 17
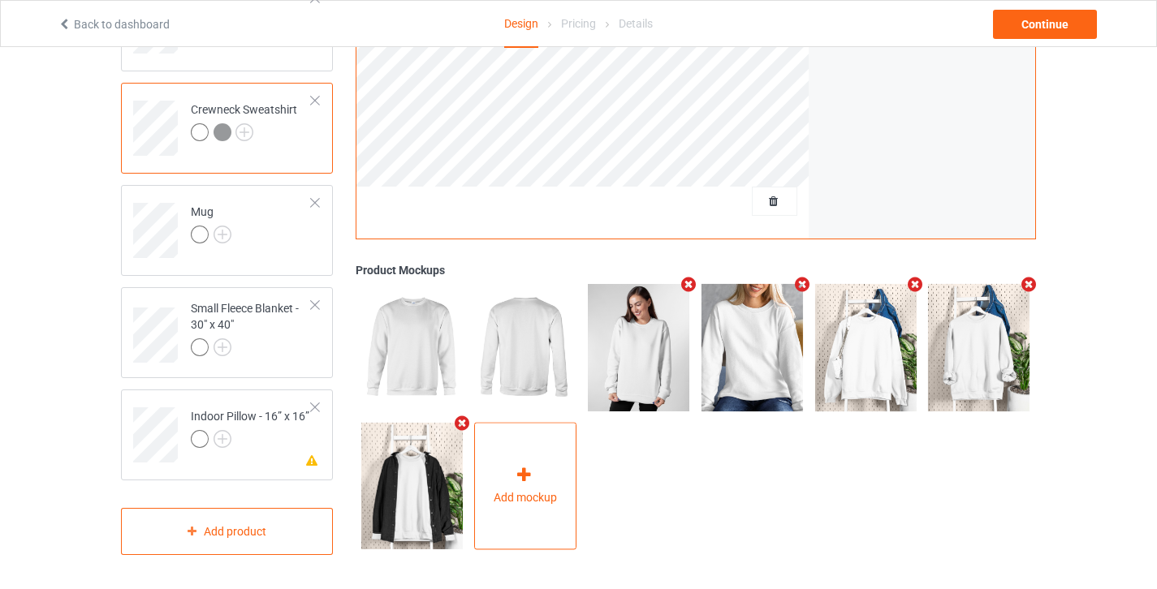
click at [564, 491] on div "Add mockup" at bounding box center [525, 485] width 102 height 127
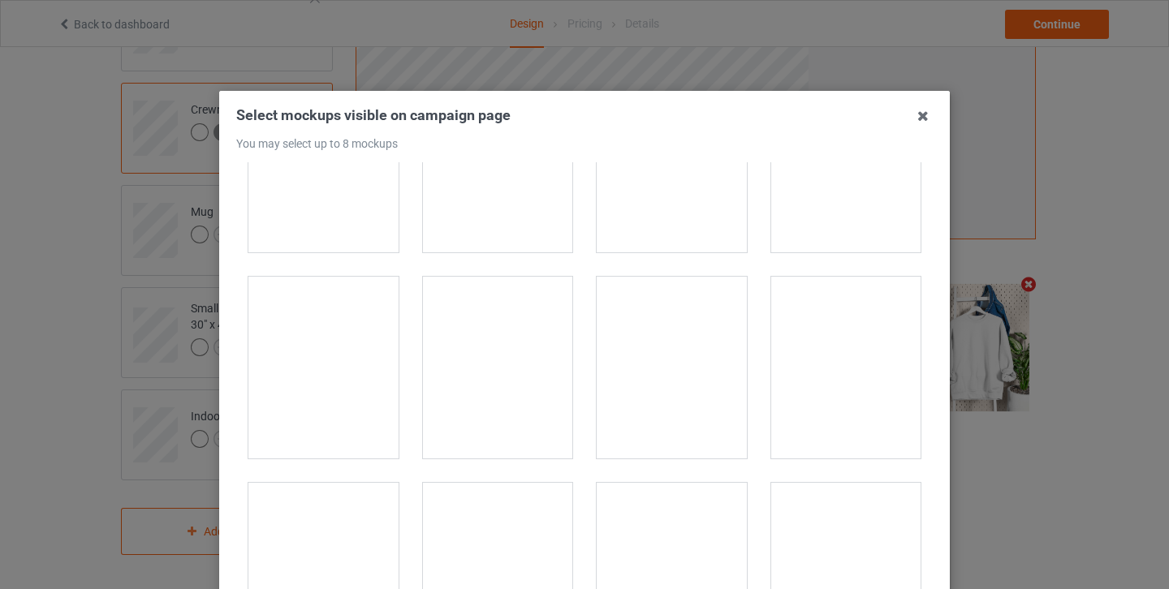
scroll to position [7309, 0]
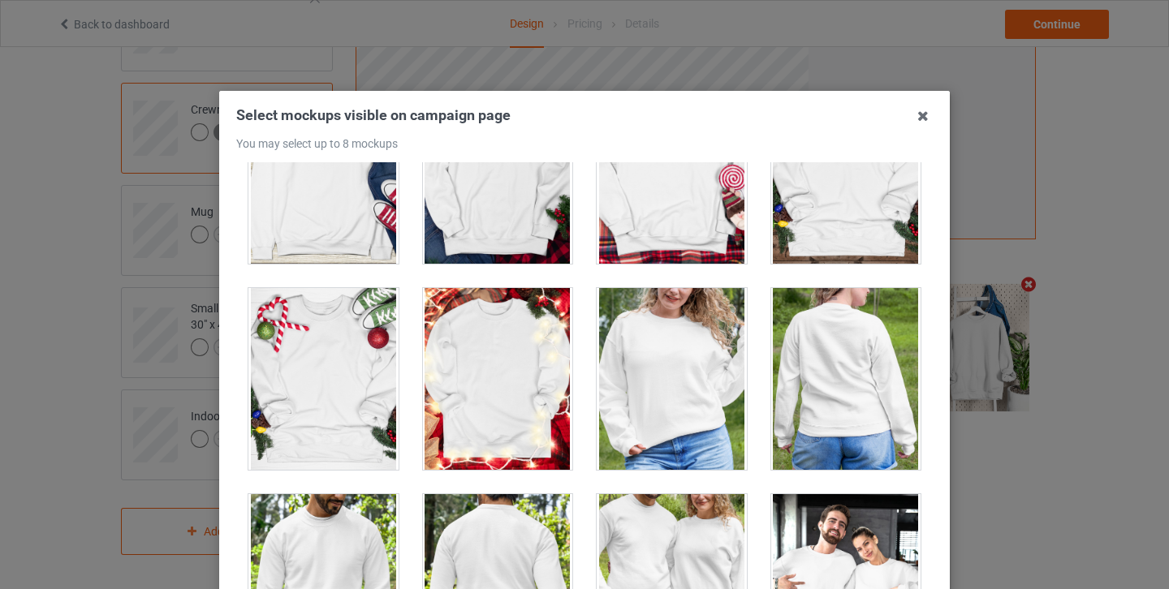
click at [523, 379] on div at bounding box center [498, 379] width 150 height 182
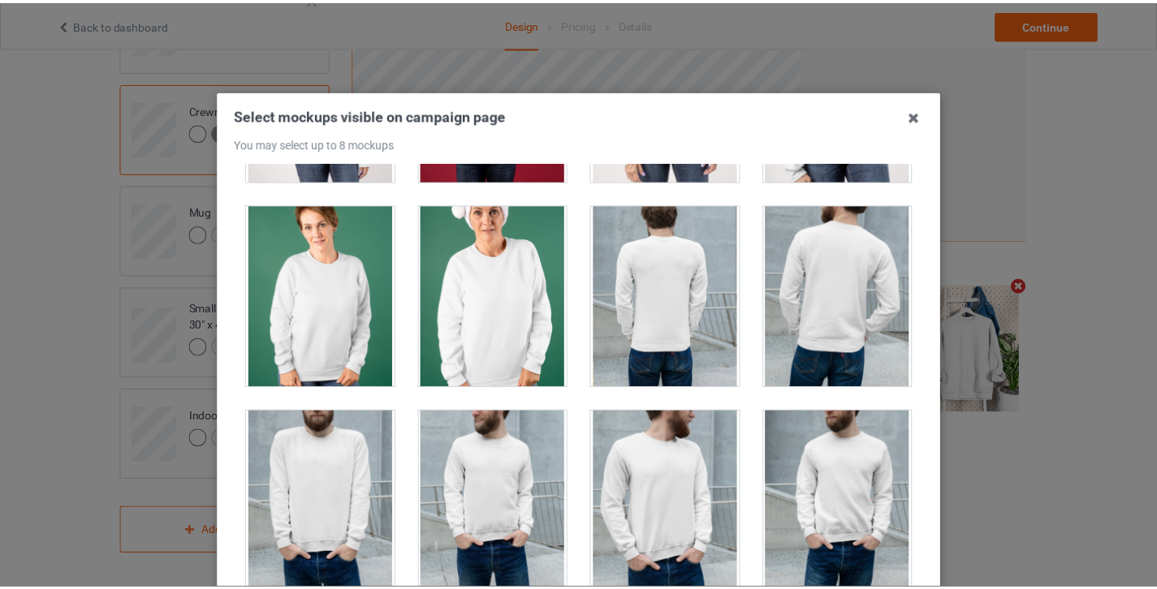
scroll to position [1105, 0]
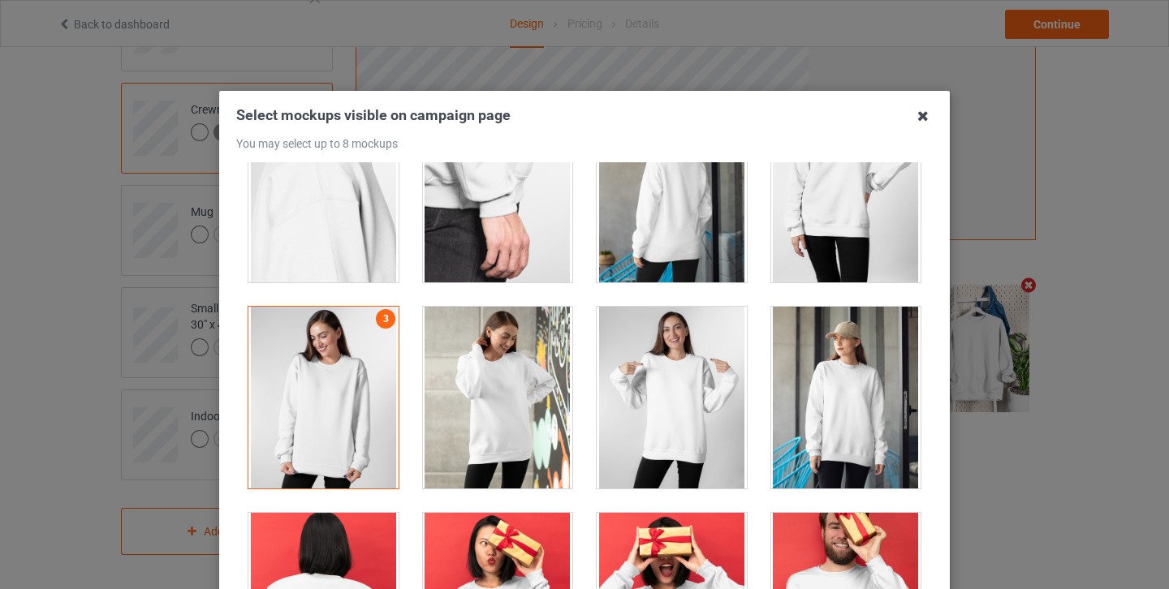
click at [918, 119] on icon at bounding box center [923, 116] width 26 height 26
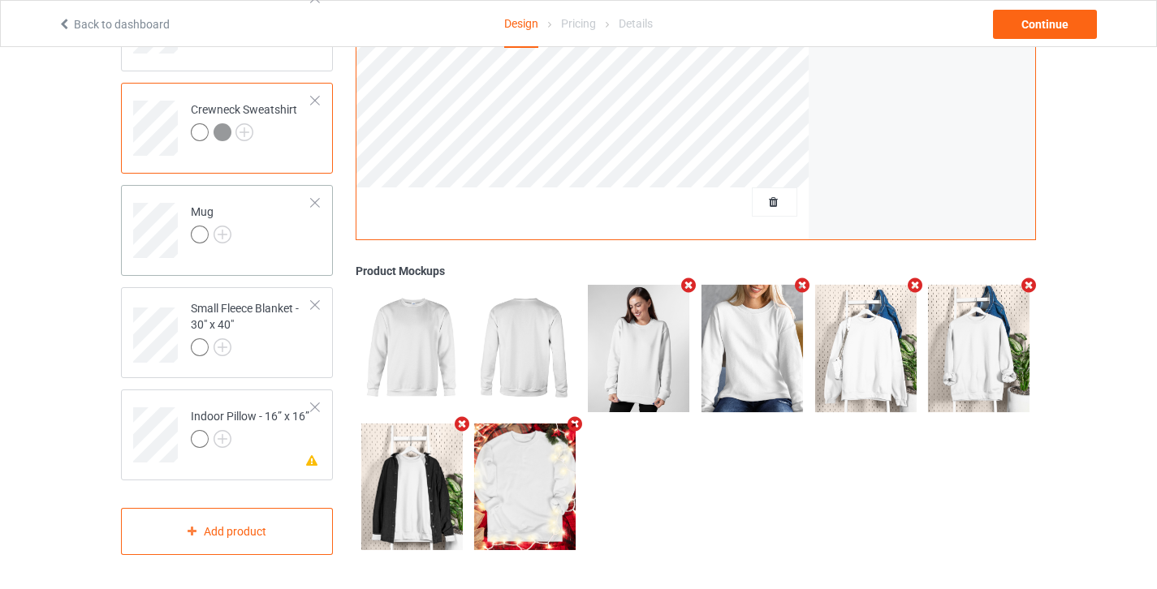
click at [313, 204] on div at bounding box center [314, 202] width 11 height 11
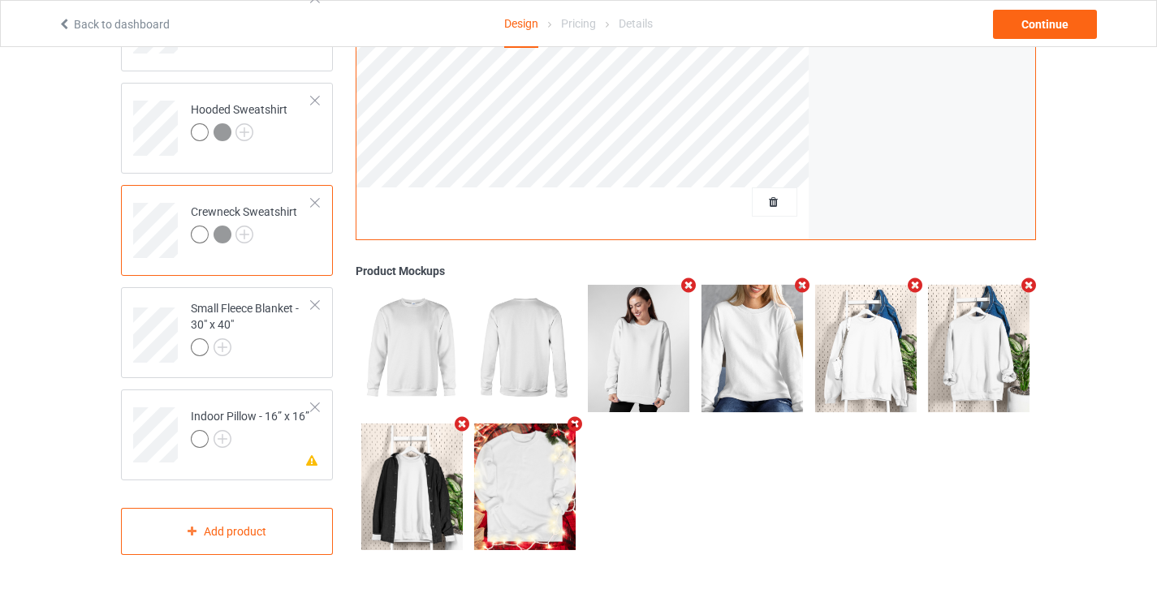
scroll to position [640, 0]
click at [319, 306] on div at bounding box center [314, 305] width 11 height 11
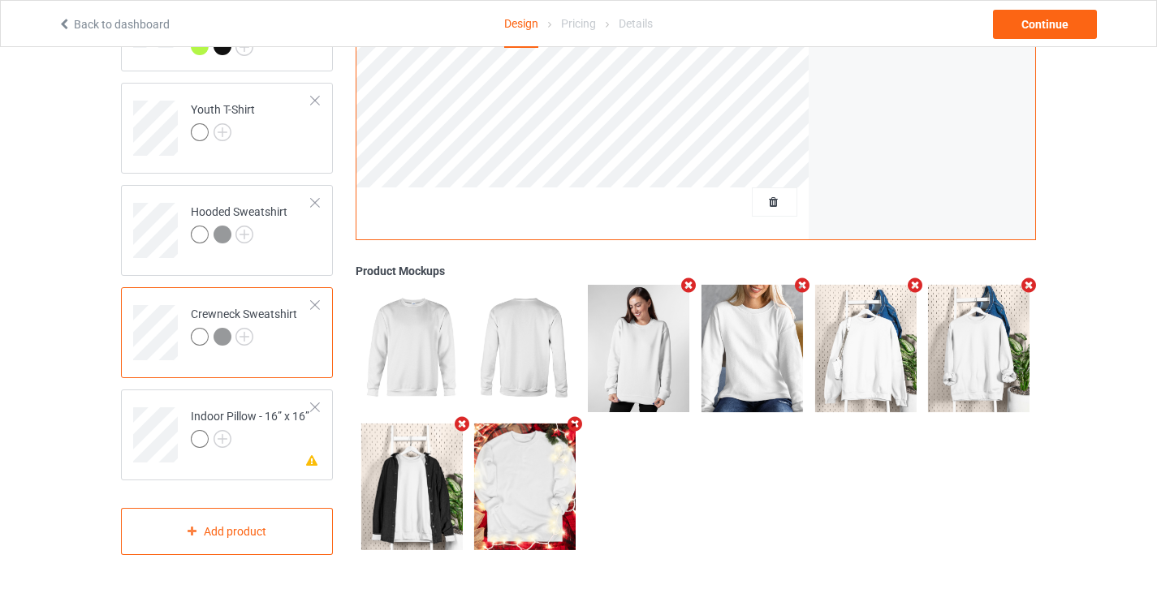
scroll to position [537, 0]
click at [320, 407] on div "Missing artwork on 1 side(s) Indoor Pillow - 16” x 16”" at bounding box center [227, 435] width 212 height 91
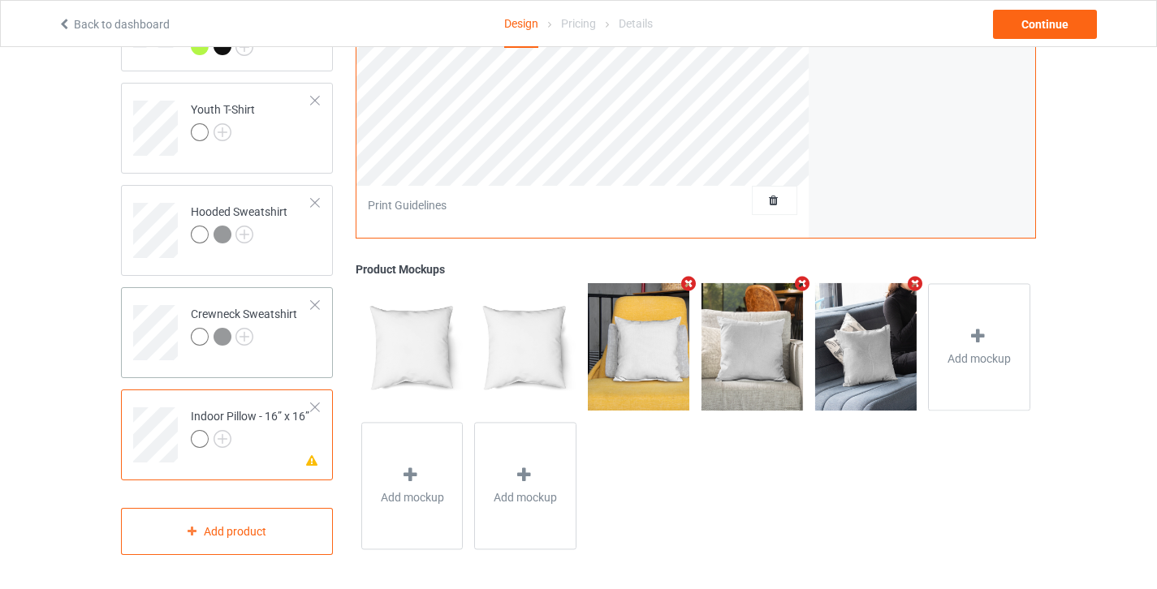
click at [309, 403] on div at bounding box center [314, 407] width 11 height 11
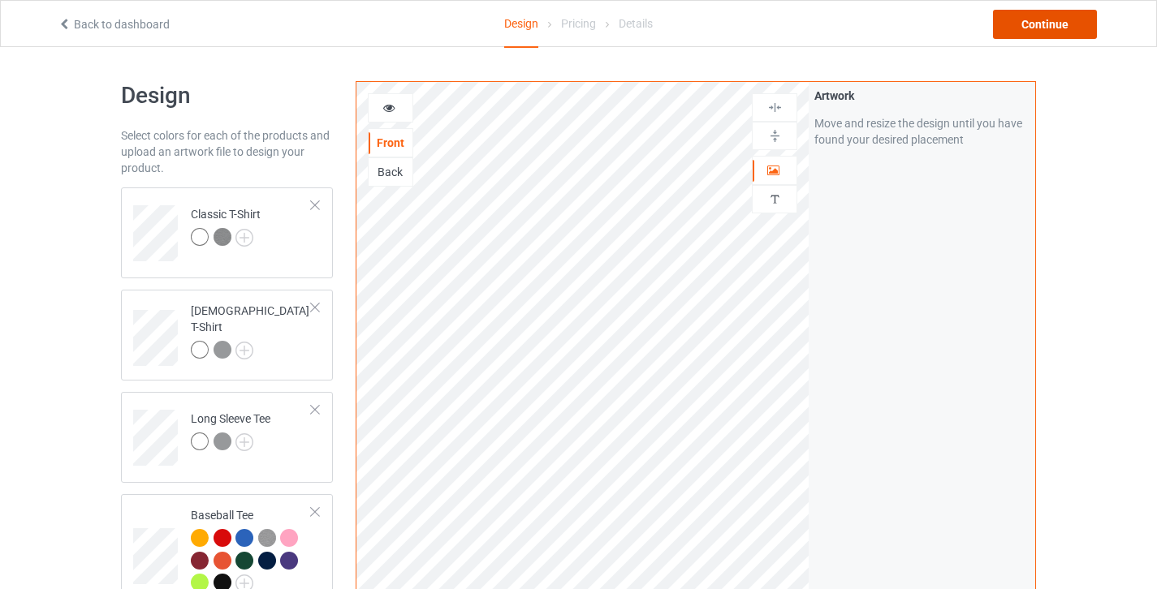
click at [1016, 28] on div "Continue" at bounding box center [1045, 24] width 104 height 29
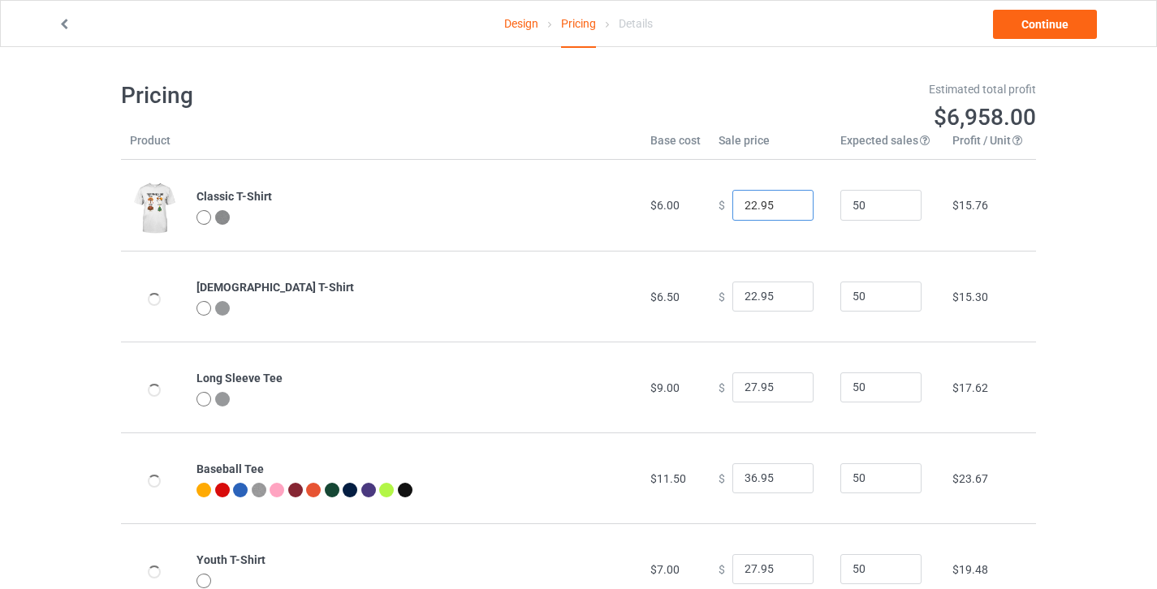
click at [742, 202] on input "22.95" at bounding box center [772, 205] width 81 height 31
click at [747, 204] on input "22.95" at bounding box center [772, 205] width 81 height 31
type input "27.95"
click at [744, 298] on input "22.95" at bounding box center [772, 297] width 81 height 31
type input "28.95"
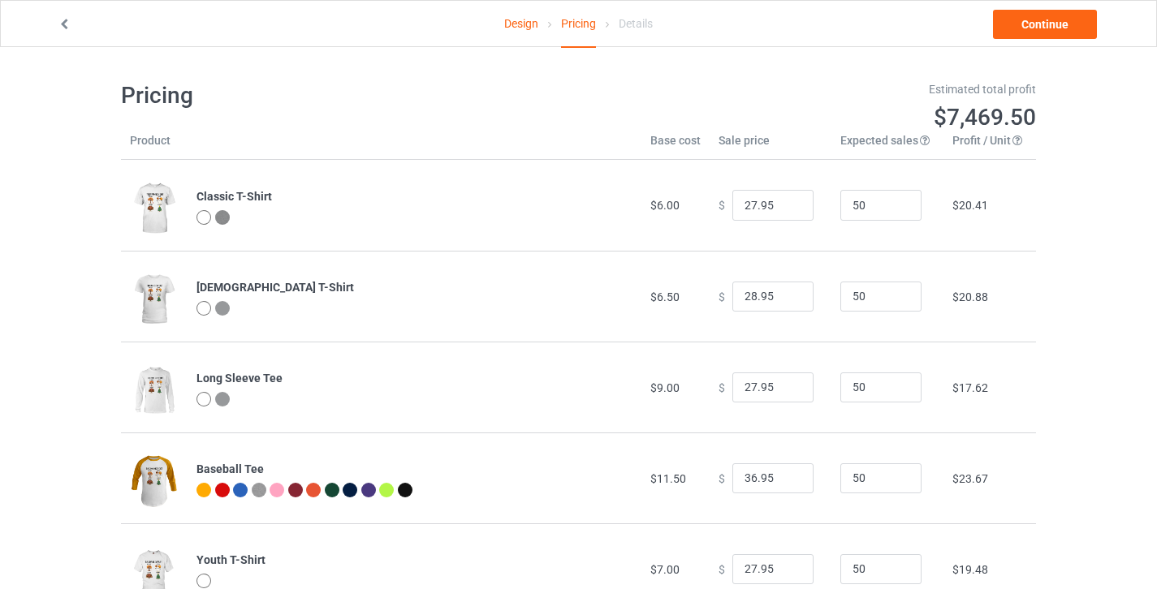
click at [1058, 373] on div "Design Pricing Details Continue Pricing Estimated total profit $7,469.50 Produc…" at bounding box center [578, 438] width 1157 height 783
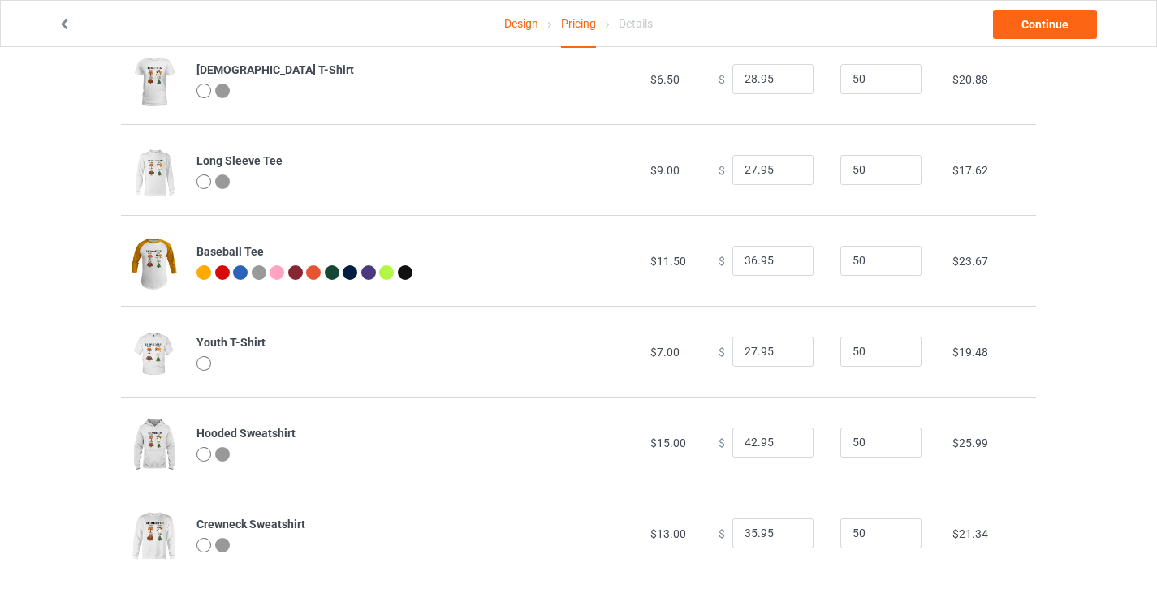
scroll to position [218, 0]
drag, startPoint x: 742, startPoint y: 170, endPoint x: 730, endPoint y: 170, distance: 12.2
click at [732, 170] on input "27.95" at bounding box center [772, 169] width 81 height 31
click at [1071, 378] on div "Design Pricing Details Continue Pricing Estimated total profit $7,934.50 Produc…" at bounding box center [578, 220] width 1157 height 783
click at [748, 164] on input "37.95" at bounding box center [772, 169] width 81 height 31
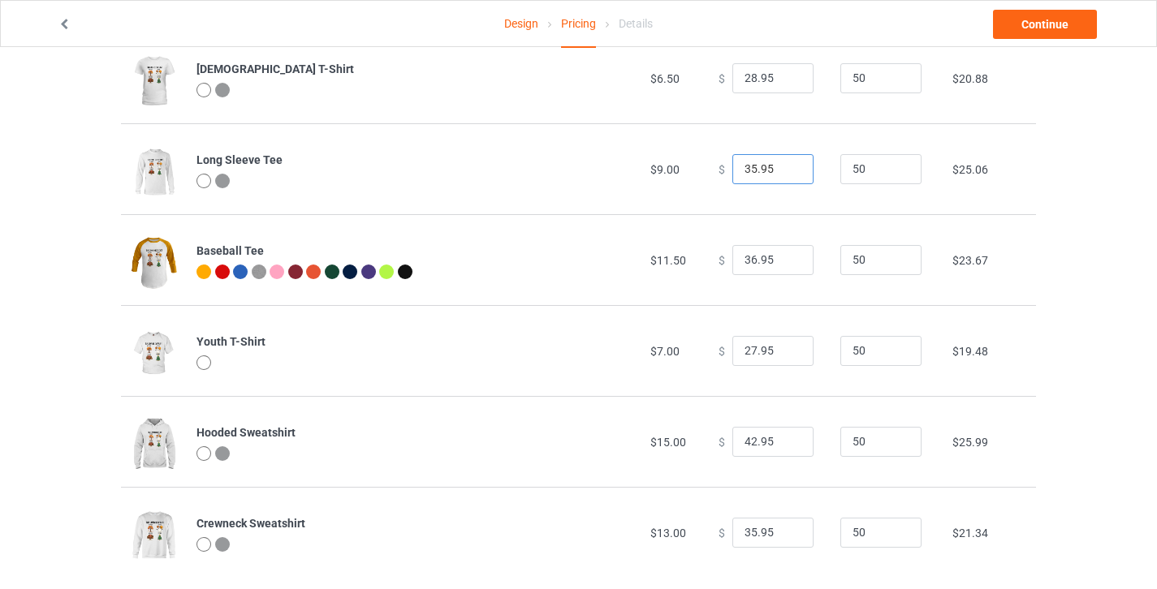
type input "35.95"
click at [1120, 372] on div "Design Pricing Details Continue Pricing Estimated total profit $7,841.50 Produc…" at bounding box center [578, 220] width 1157 height 783
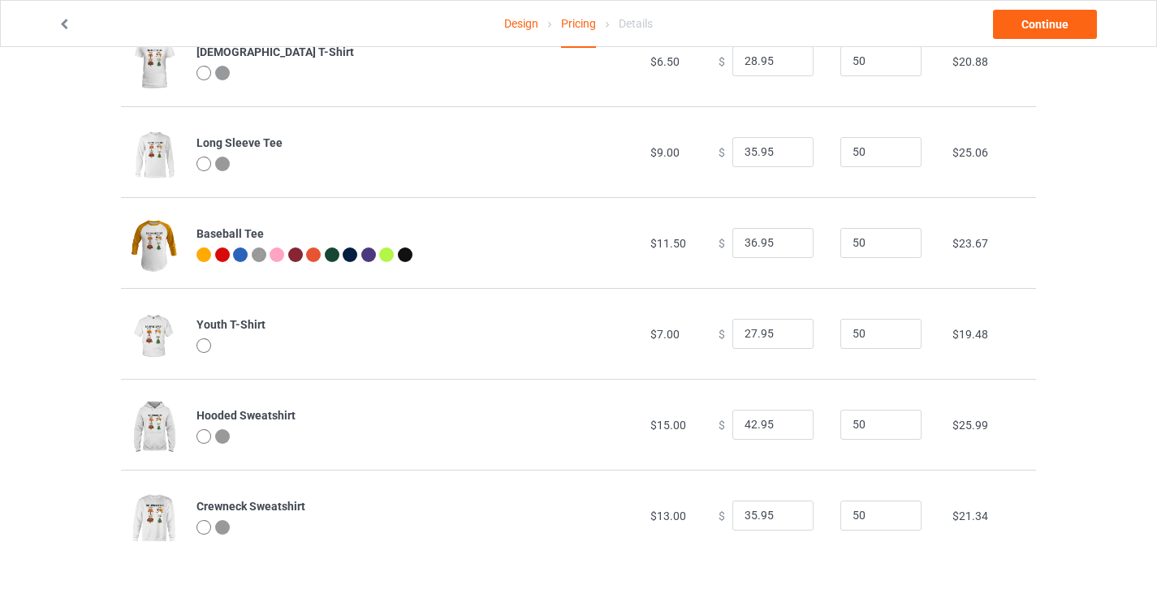
scroll to position [241, 0]
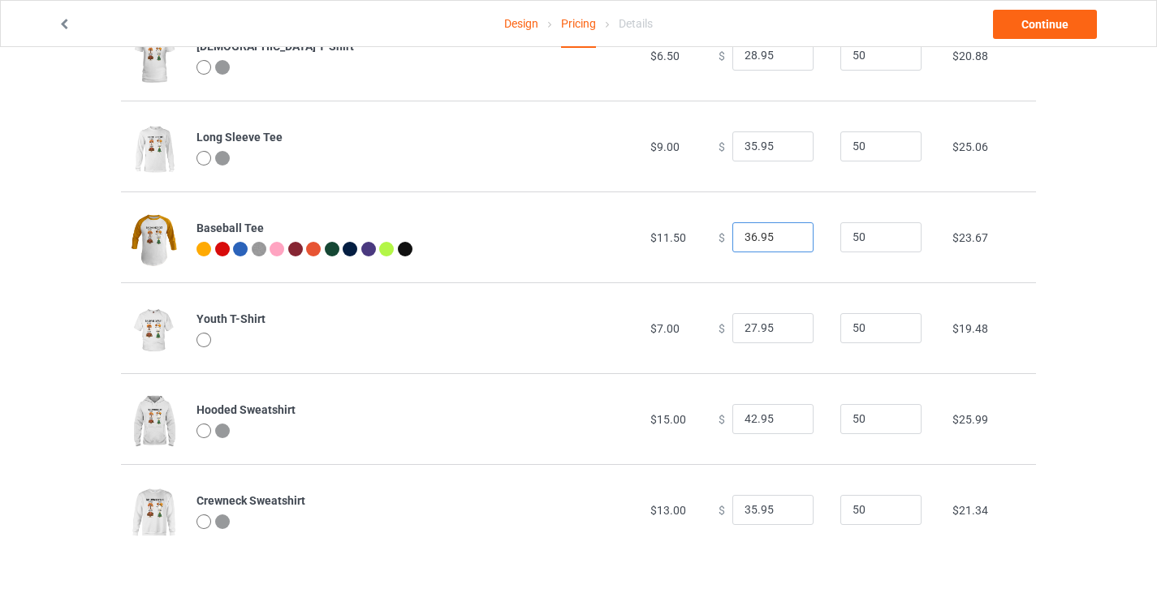
click at [747, 229] on input "36.95" at bounding box center [772, 237] width 81 height 31
click at [746, 237] on input "36.95" at bounding box center [772, 237] width 81 height 31
click at [747, 235] on input "37.95" at bounding box center [772, 237] width 81 height 31
type input "38.95"
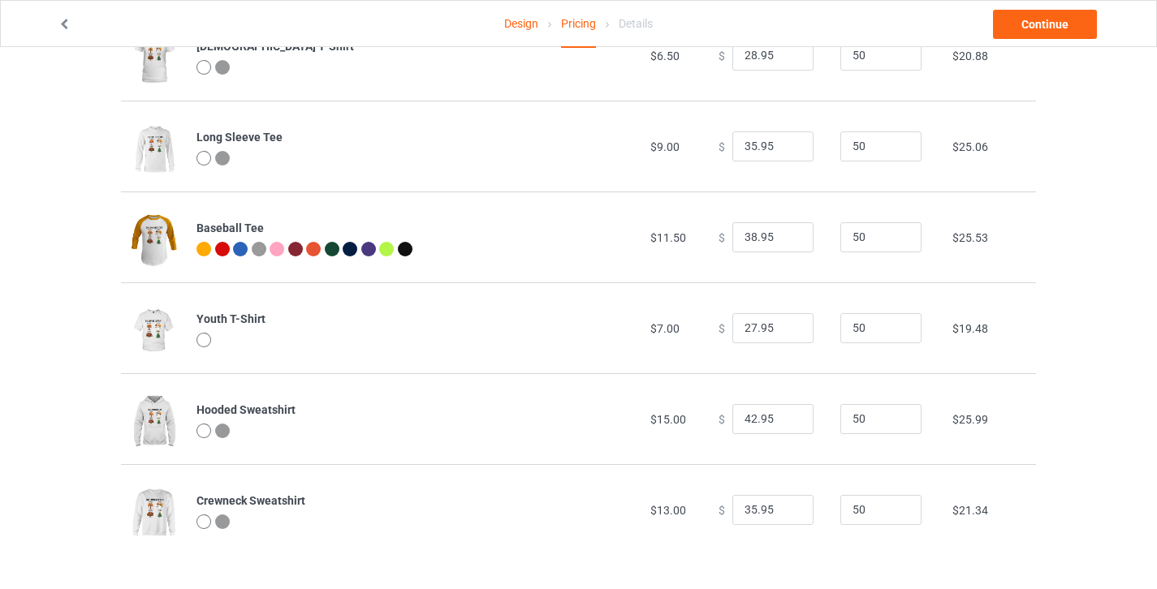
click at [1088, 414] on div "Design Pricing Details Continue Pricing Estimated total profit $7,934.50 Produc…" at bounding box center [578, 197] width 1157 height 783
click at [749, 507] on input "35.95" at bounding box center [772, 510] width 81 height 31
type input "39.95"
click at [1067, 515] on div "Design Pricing Details Continue Pricing Estimated total profit $8,120.50 Produc…" at bounding box center [578, 197] width 1157 height 783
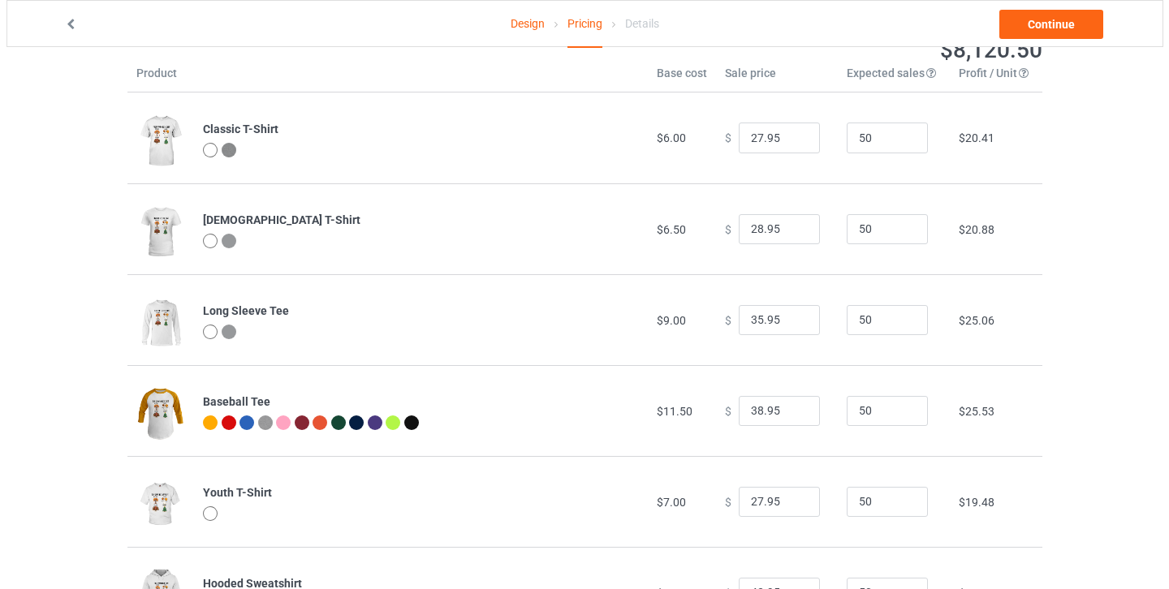
scroll to position [0, 0]
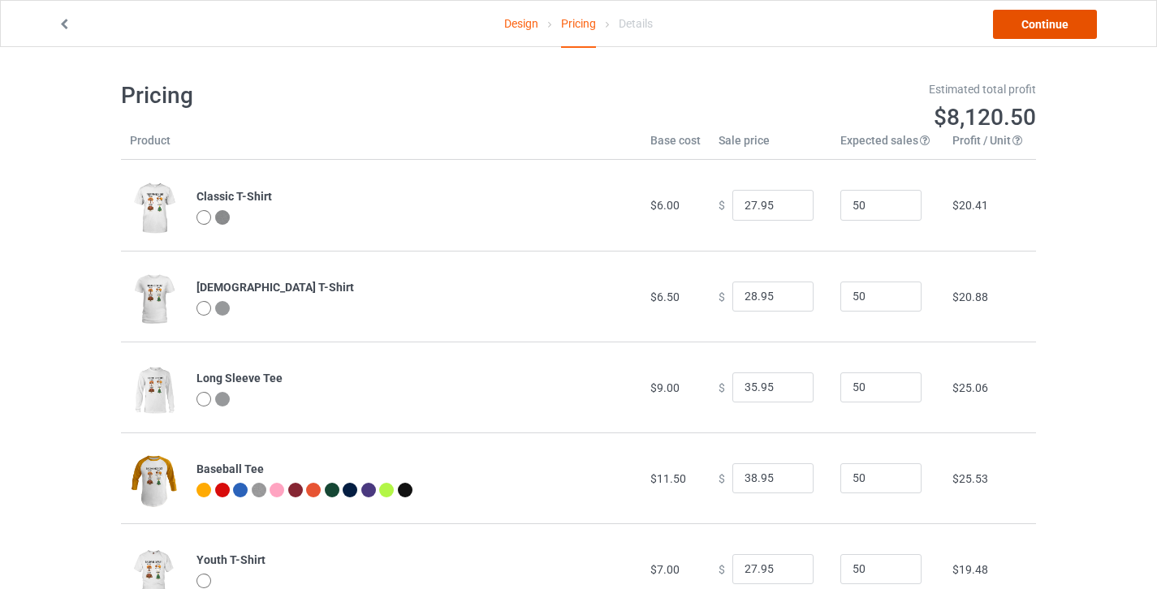
click at [1051, 18] on link "Continue" at bounding box center [1045, 24] width 104 height 29
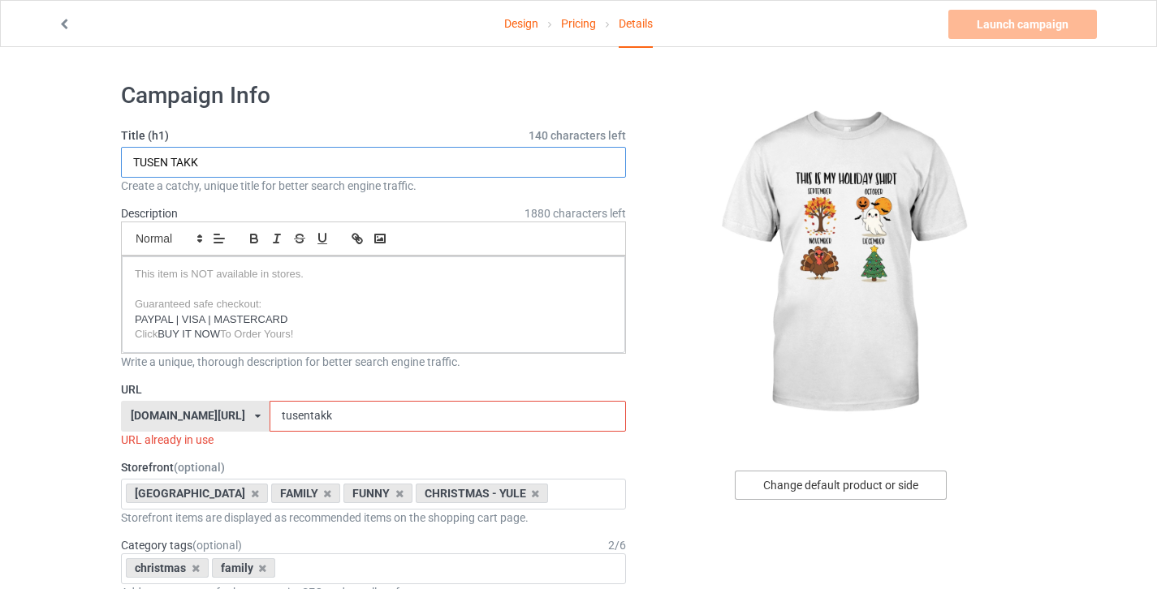
click at [134, 159] on input "TUSEN TAKK" at bounding box center [373, 162] width 505 height 31
click at [833, 490] on div "Change default product or side" at bounding box center [841, 485] width 212 height 29
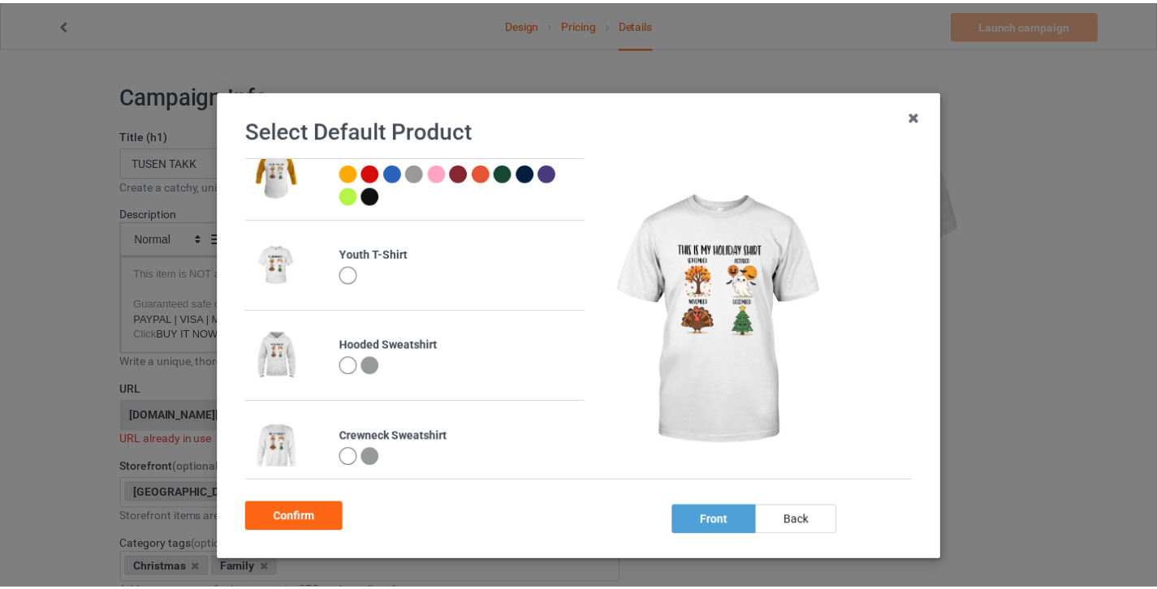
scroll to position [313, 0]
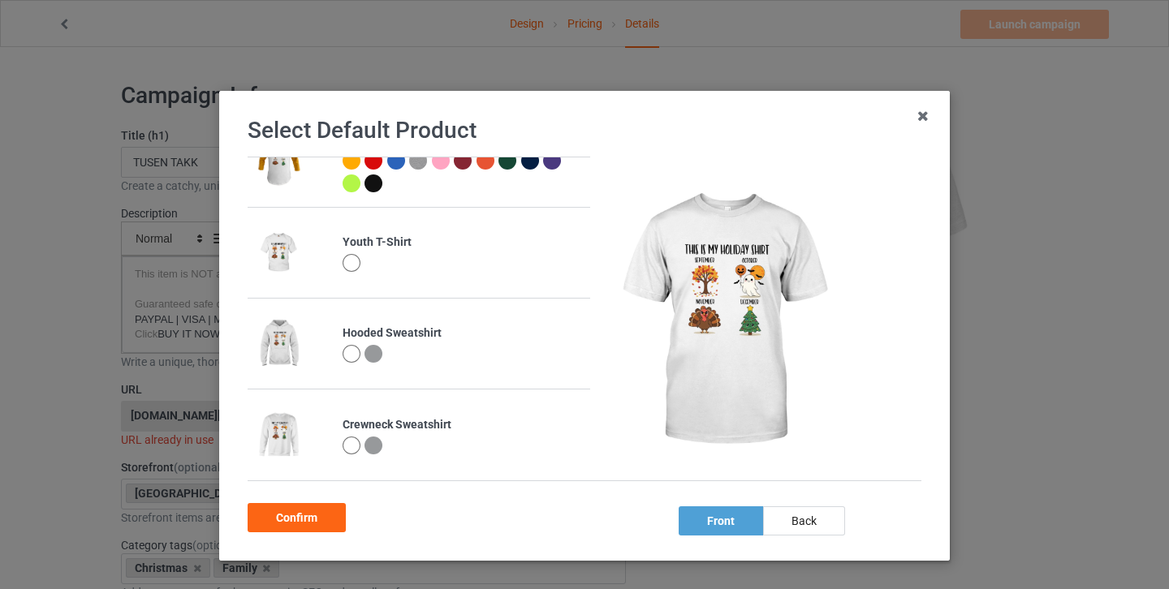
click at [347, 443] on div at bounding box center [352, 446] width 18 height 18
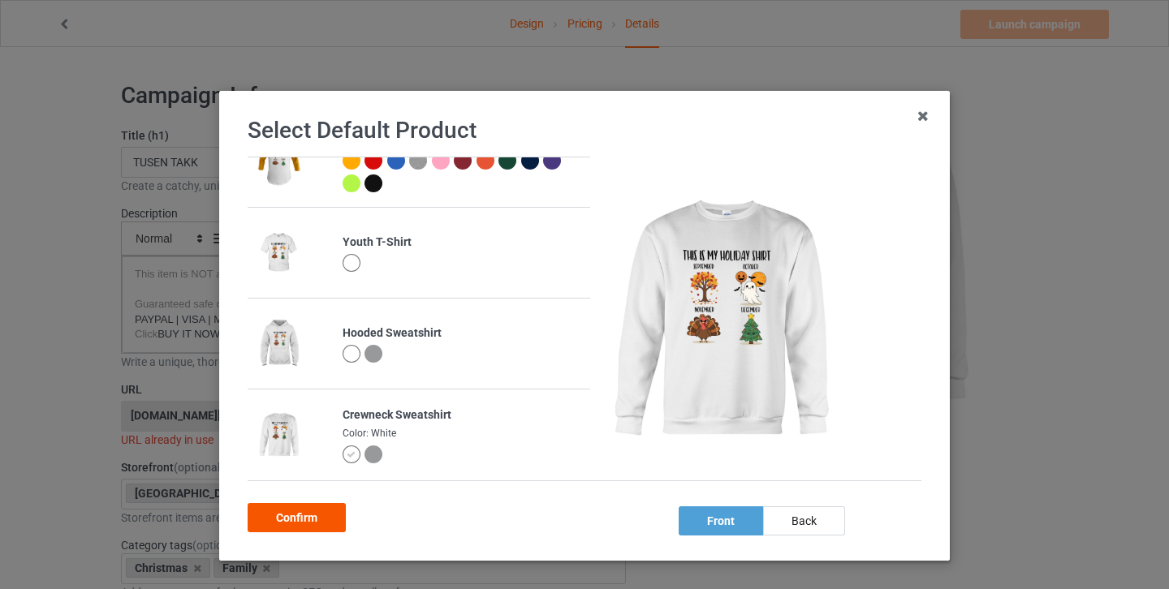
click at [317, 527] on div "Confirm" at bounding box center [297, 517] width 98 height 29
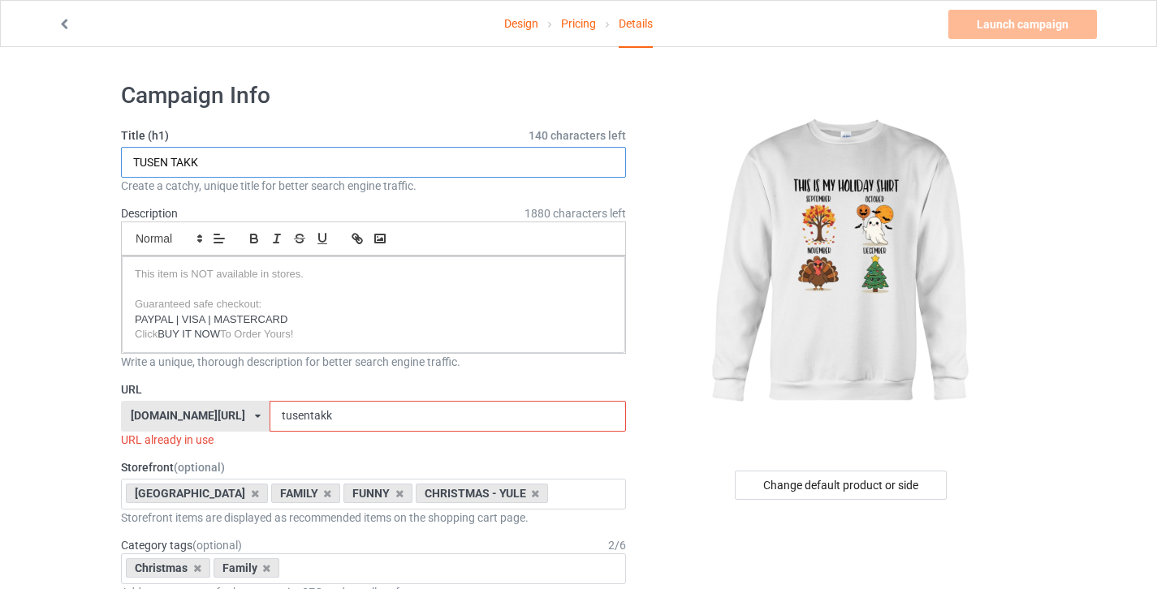
drag, startPoint x: 155, startPoint y: 166, endPoint x: 99, endPoint y: 153, distance: 57.7
type input "HOLIDAY SHIRT"
click at [307, 410] on input "tusentakk" at bounding box center [447, 416] width 356 height 31
click at [306, 410] on input "tusentakk" at bounding box center [447, 416] width 356 height 31
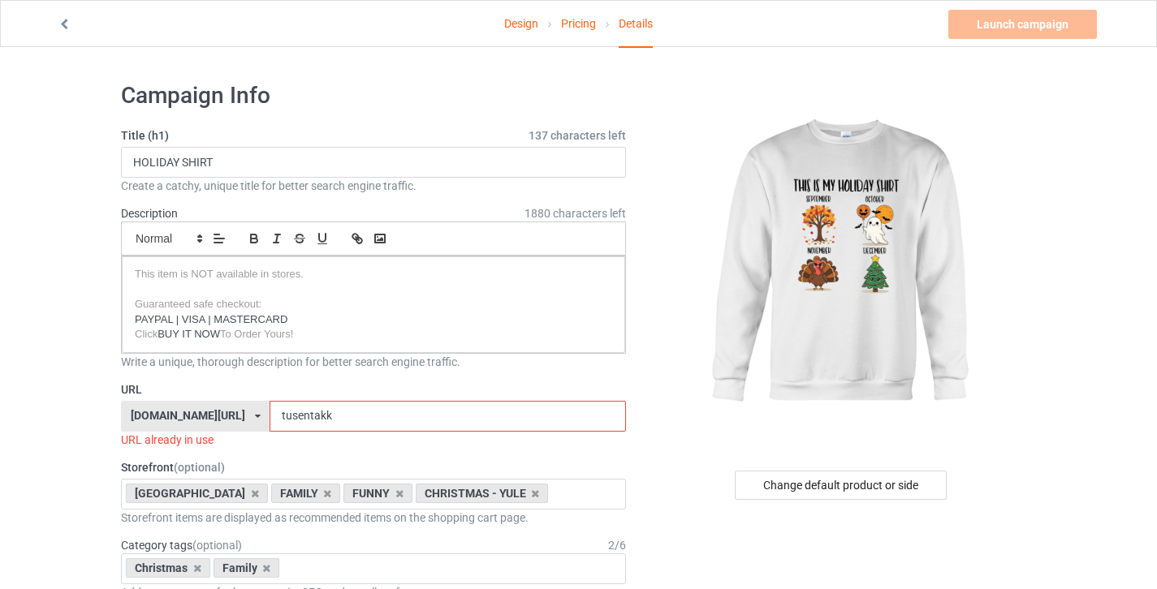
click at [306, 410] on input "tusentakk" at bounding box center [447, 416] width 356 height 31
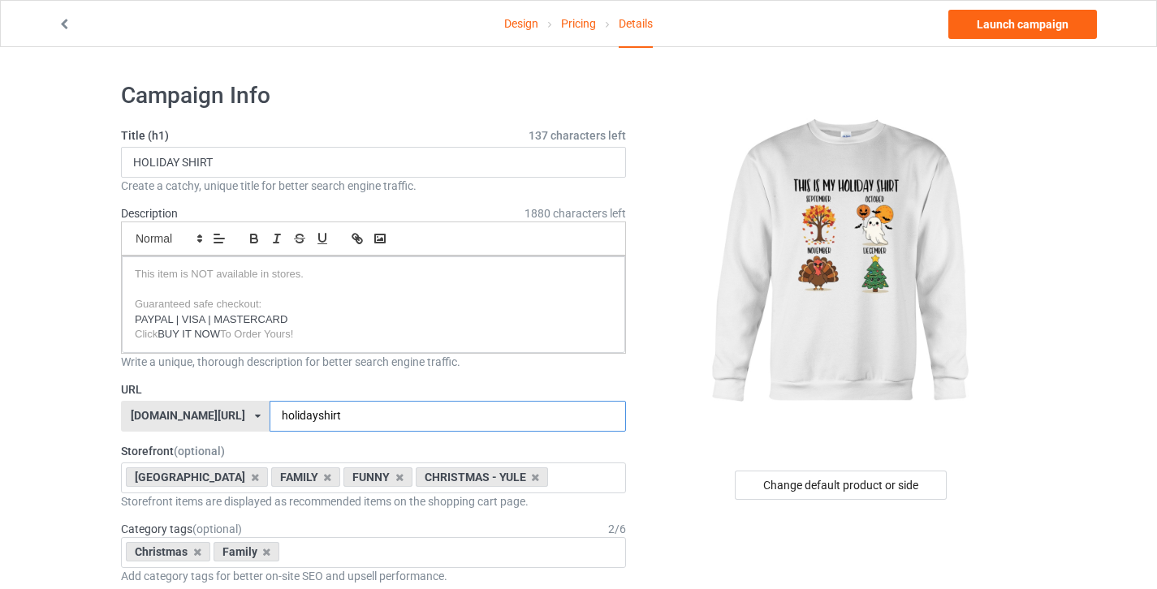
click at [290, 419] on input "holidayshirt" at bounding box center [447, 416] width 356 height 31
type input "holiday-shirt"
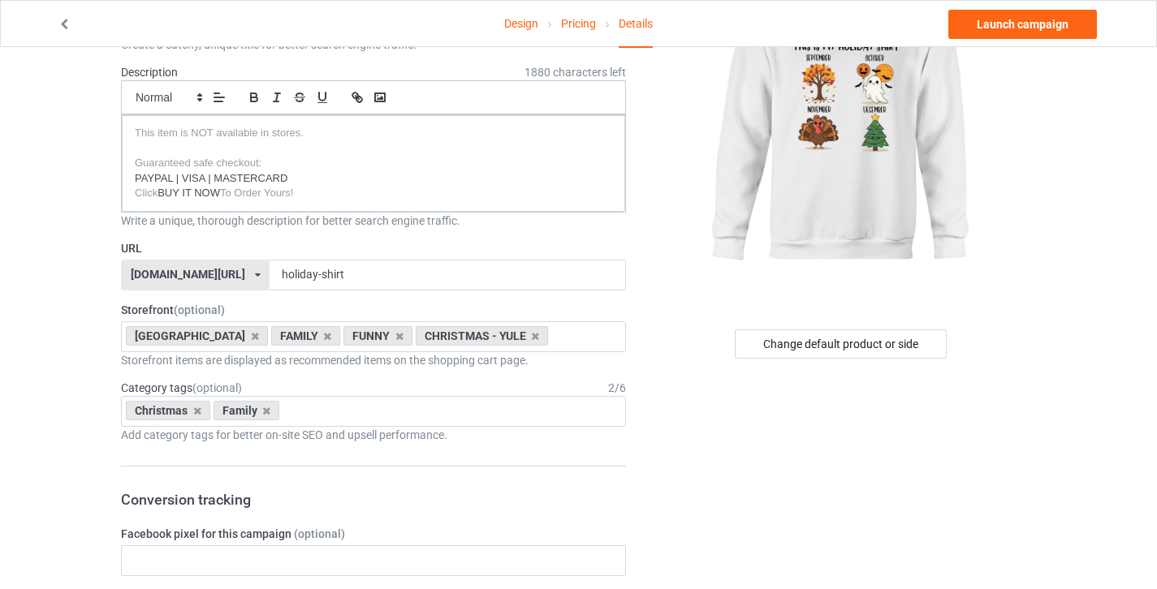
scroll to position [148, 0]
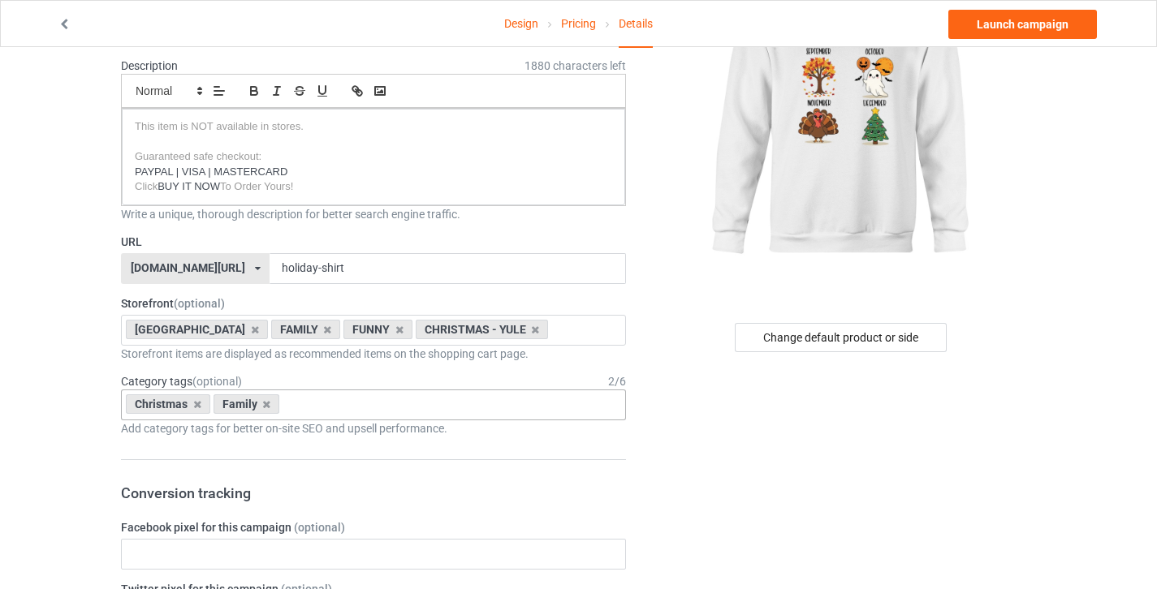
click at [339, 403] on div "Christmas Family Age > 1-19 > 1 Age > 1-12 Months > 1 Month Age > 1-12 Months A…" at bounding box center [373, 405] width 505 height 31
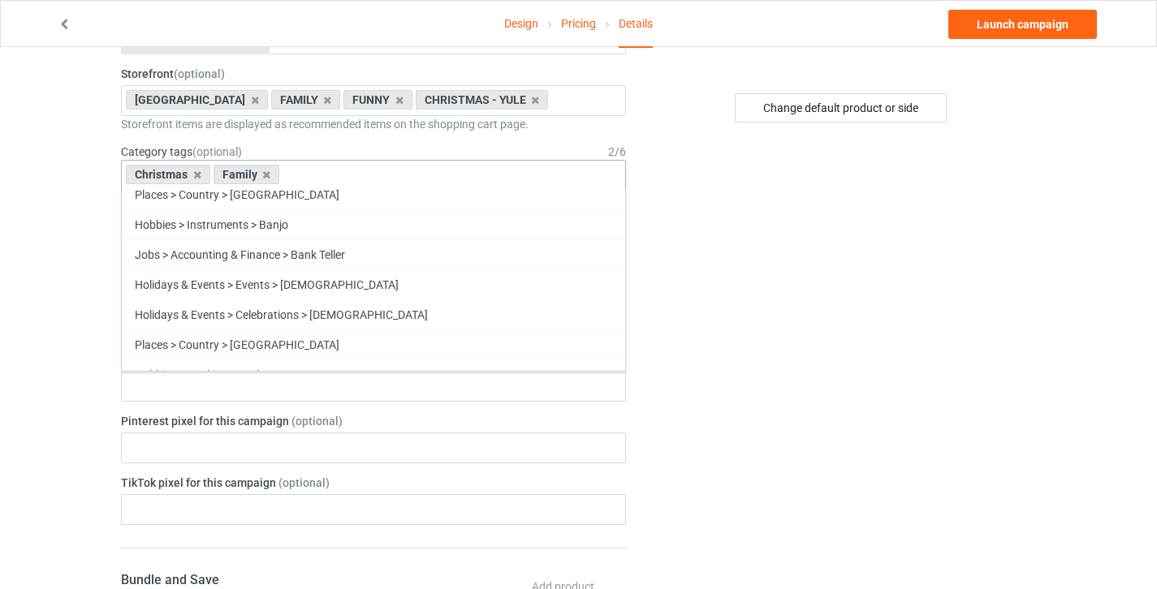
scroll to position [71718, 0]
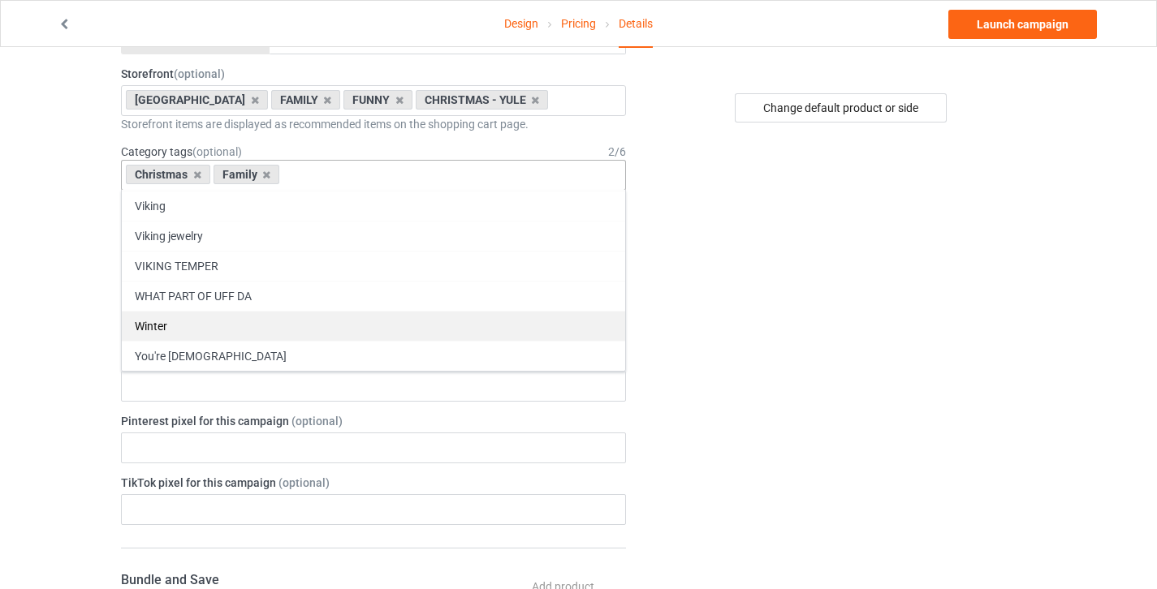
click at [170, 325] on div "Winter" at bounding box center [373, 326] width 503 height 30
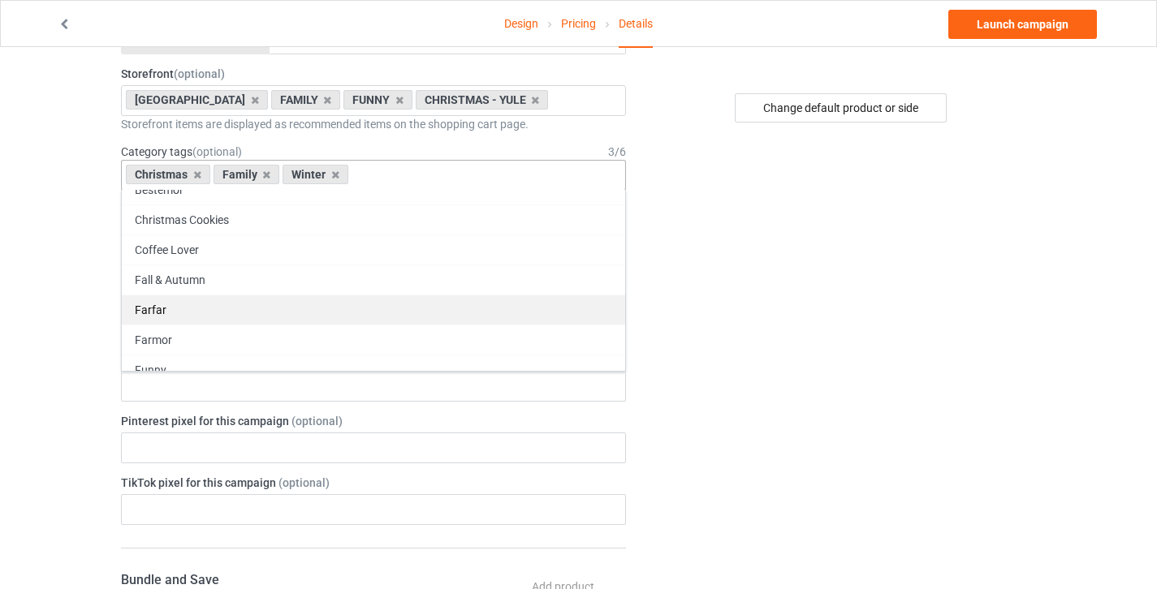
scroll to position [70051, 0]
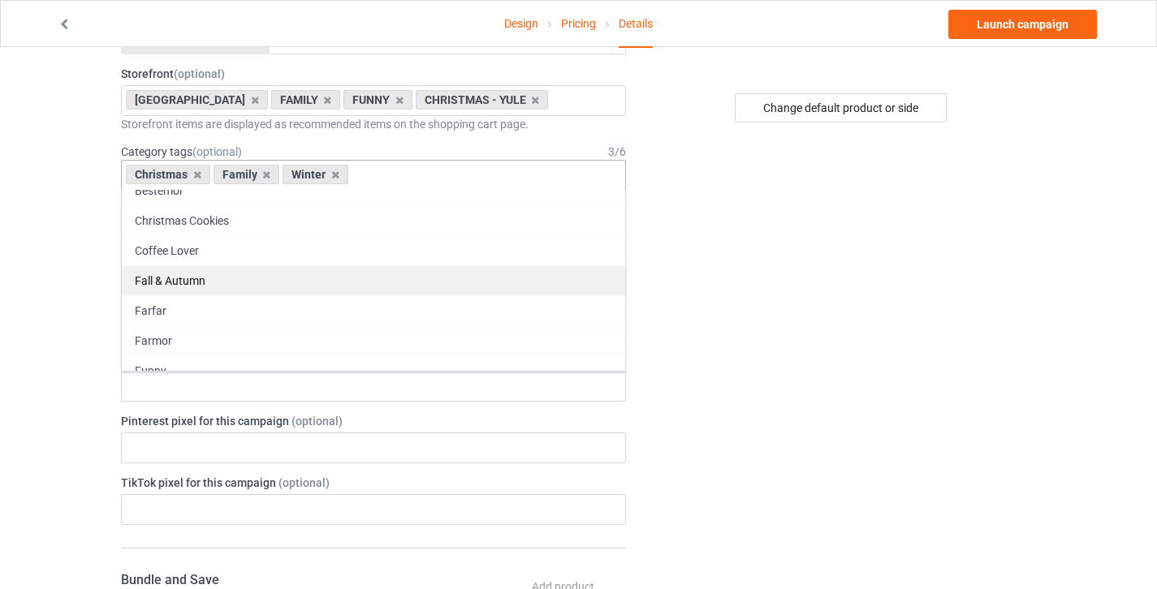
click at [208, 276] on div "Fall & Autumn" at bounding box center [373, 280] width 503 height 30
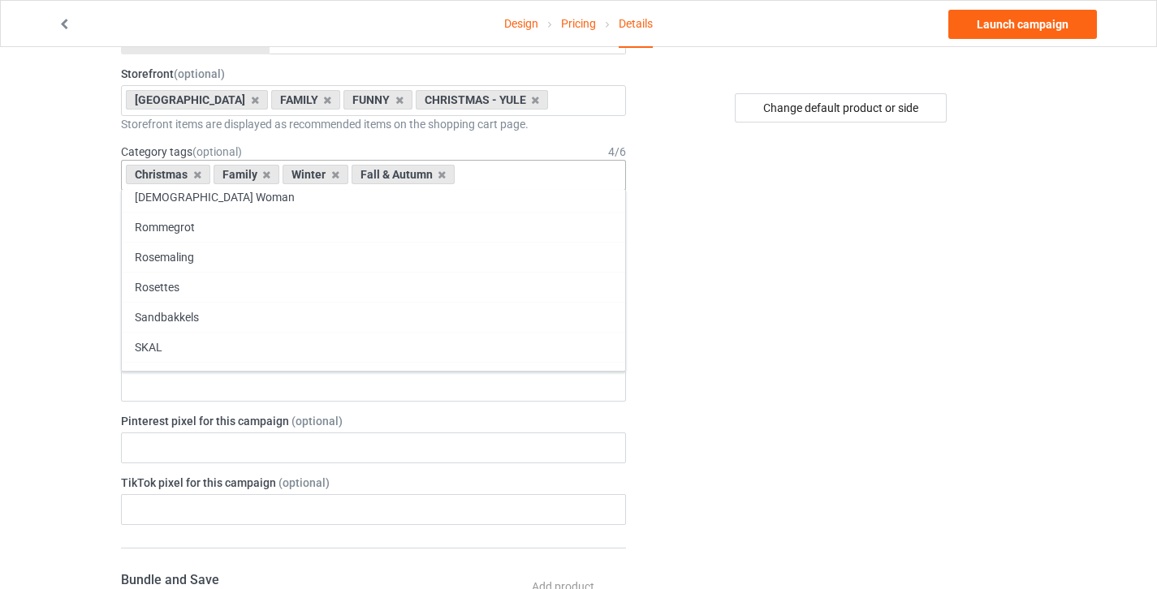
scroll to position [71365, 0]
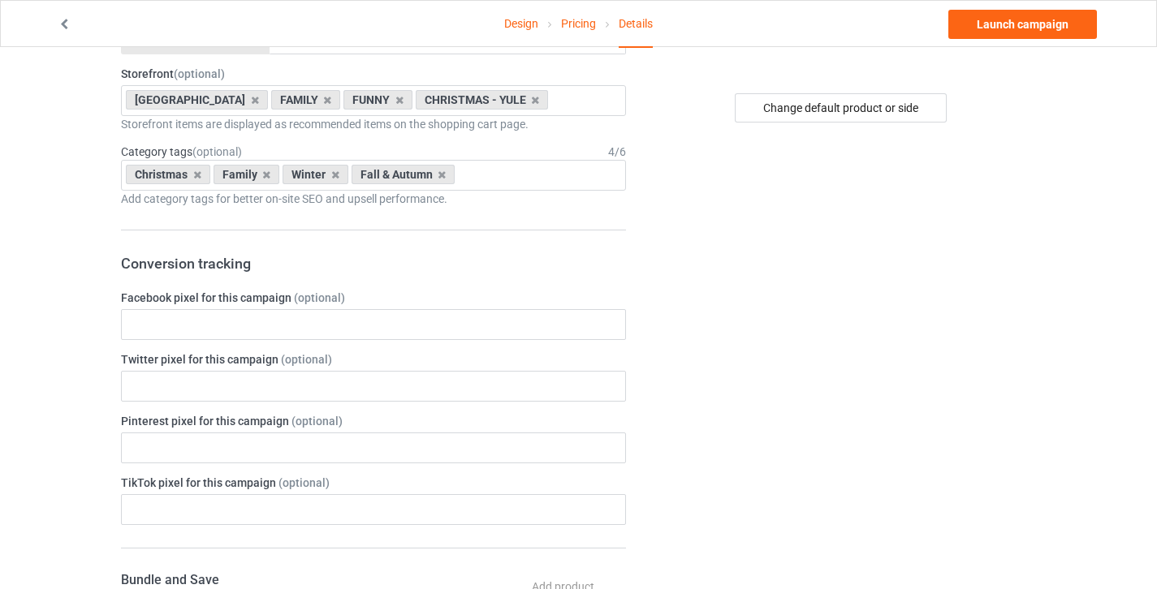
click at [1130, 587] on div "Design Pricing Details Launch campaign Campaign Info Title (h1) 137 characters …" at bounding box center [578, 525] width 1157 height 1711
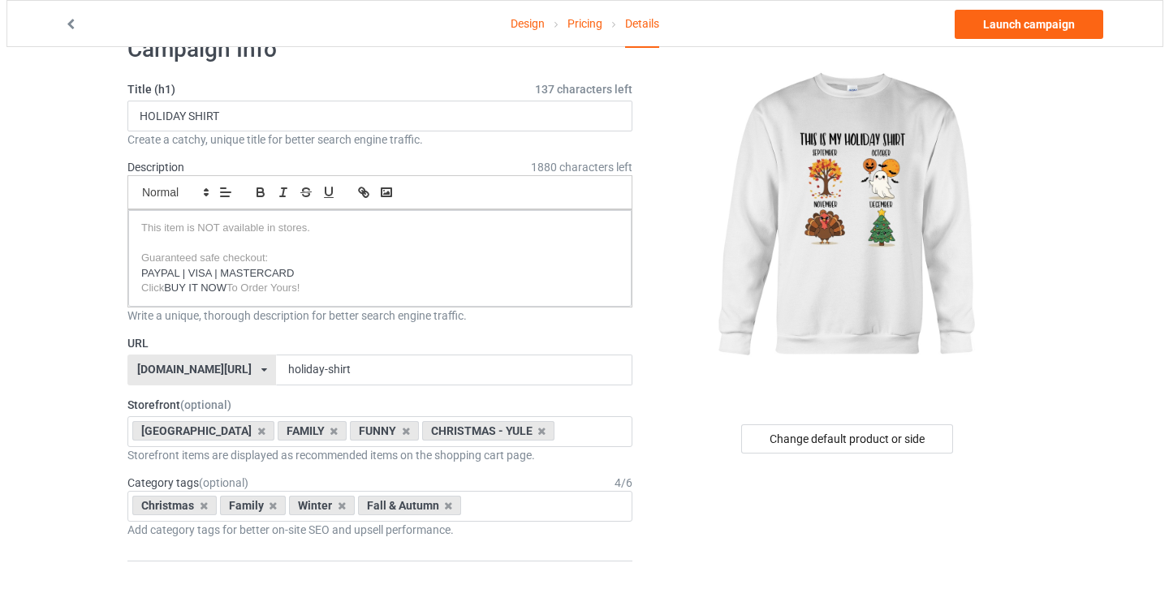
scroll to position [0, 0]
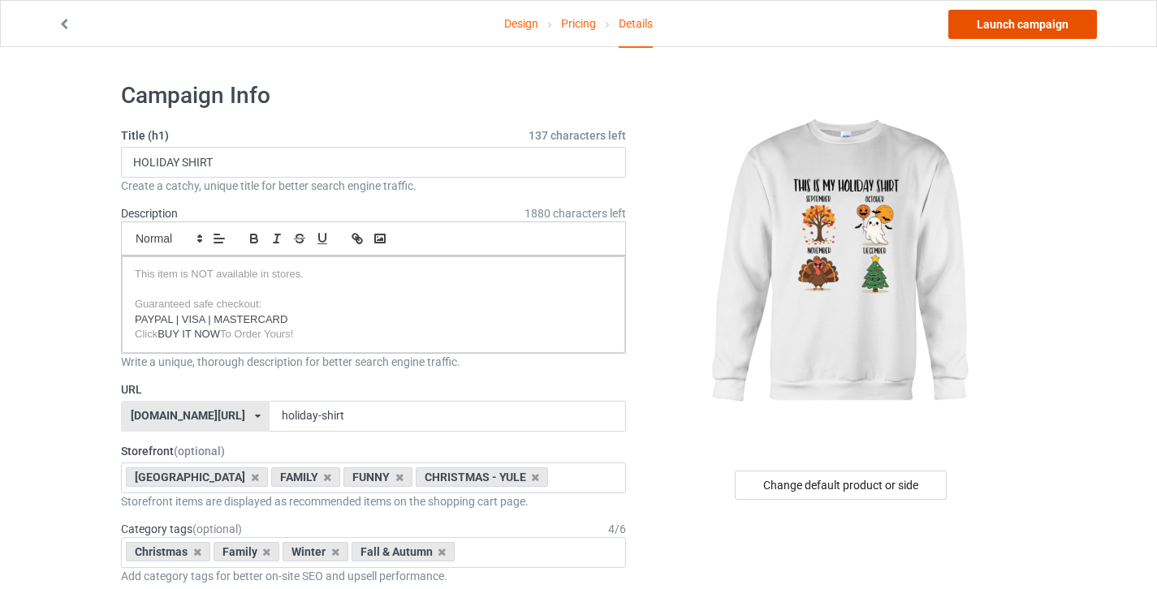
click at [1003, 26] on link "Launch campaign" at bounding box center [1022, 24] width 149 height 29
